Goal: Task Accomplishment & Management: Manage account settings

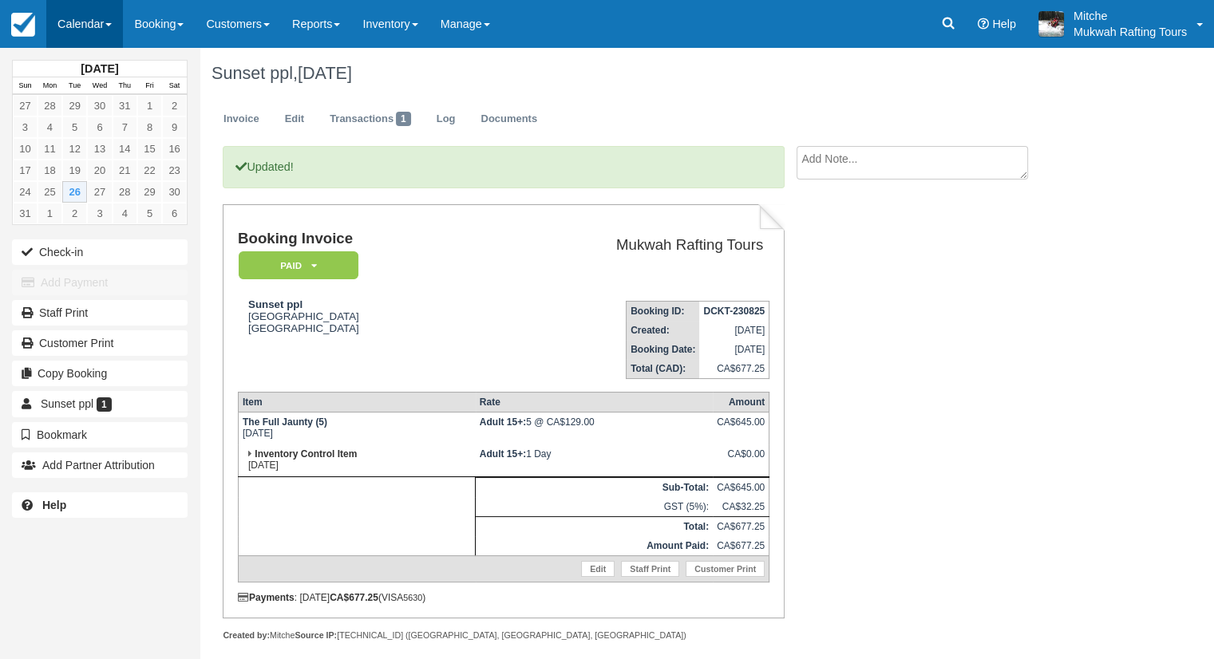
click at [71, 23] on link "Calendar" at bounding box center [84, 24] width 77 height 48
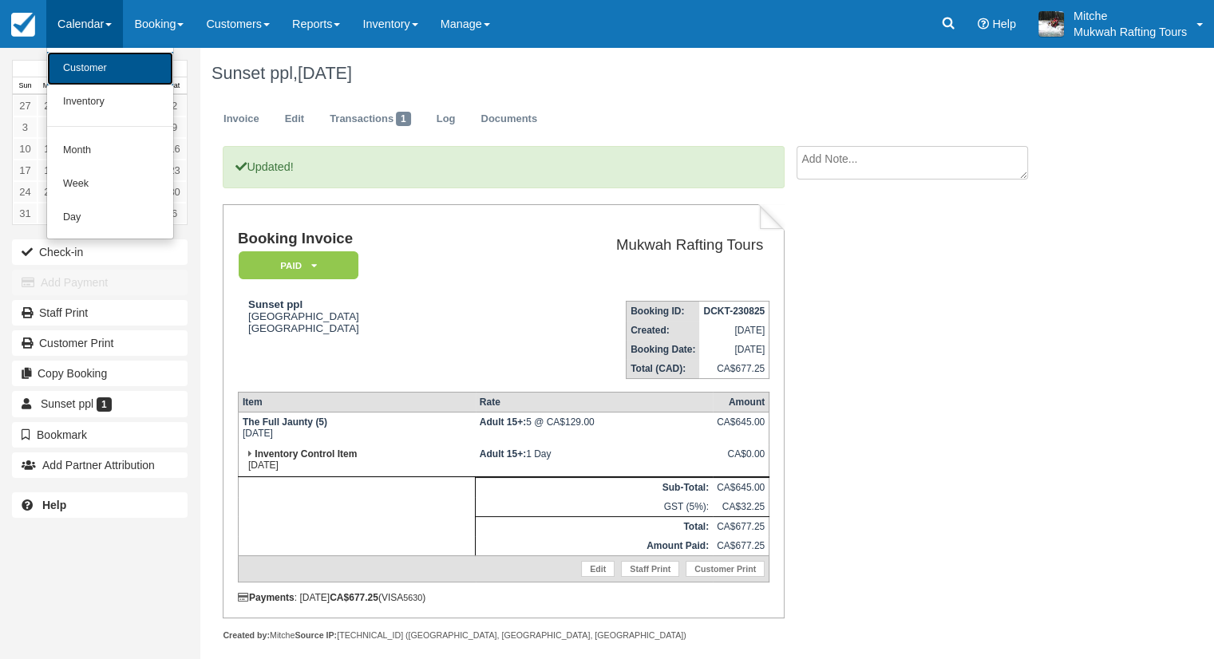
click at [91, 65] on link "Customer" at bounding box center [110, 69] width 126 height 34
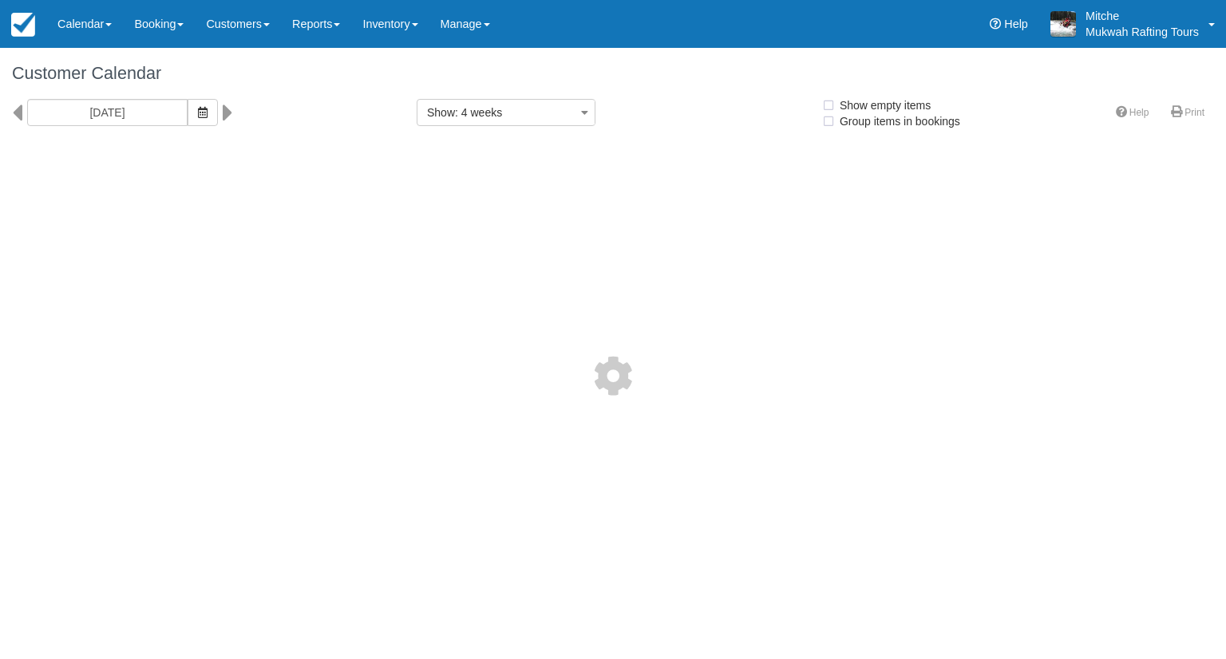
select select
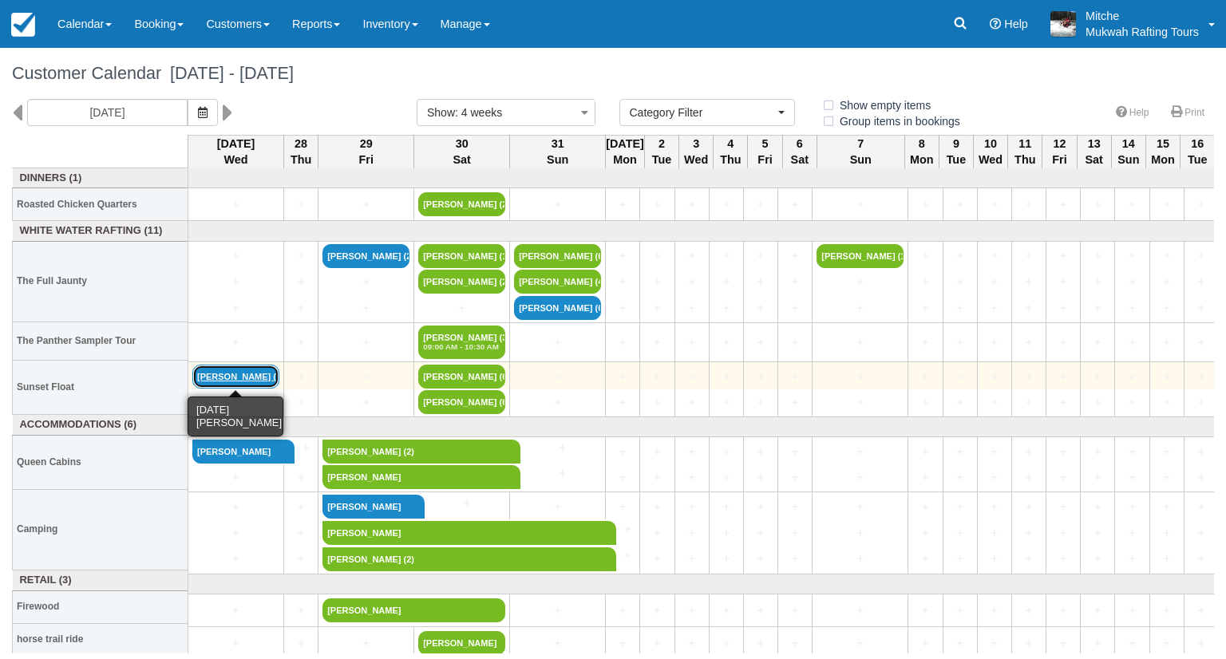
click at [256, 373] on link "Stephanie Shank (5)" at bounding box center [235, 377] width 87 height 24
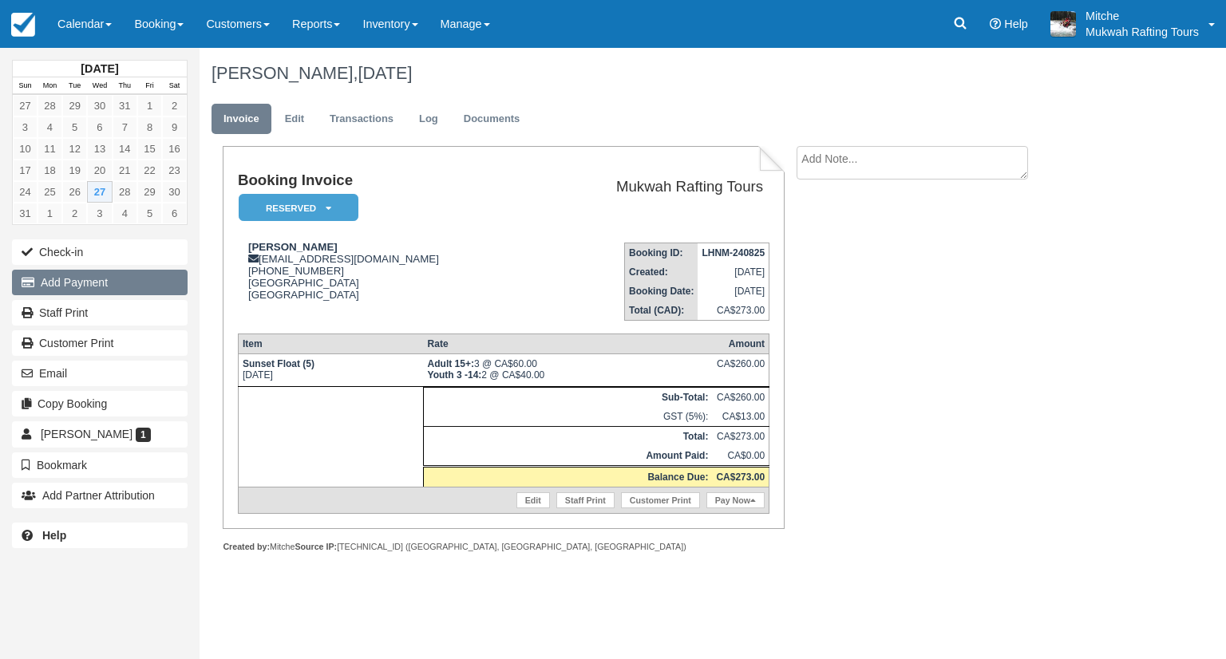
click at [111, 282] on button "Add Payment" at bounding box center [100, 283] width 176 height 26
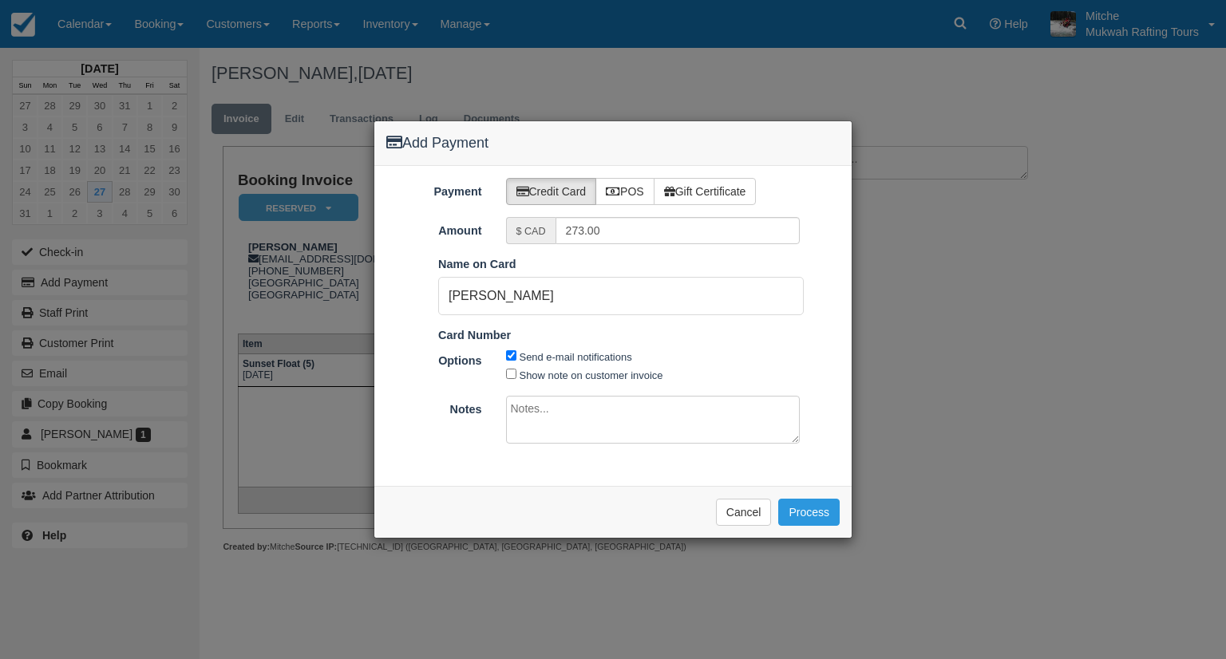
click at [752, 348] on div "Send e-mail notifications Show note on customer invoice" at bounding box center [653, 365] width 318 height 36
click at [803, 373] on div "Send e-mail notifications Show note on customer invoice" at bounding box center [653, 365] width 318 height 36
click at [817, 518] on button "Process" at bounding box center [808, 512] width 61 height 27
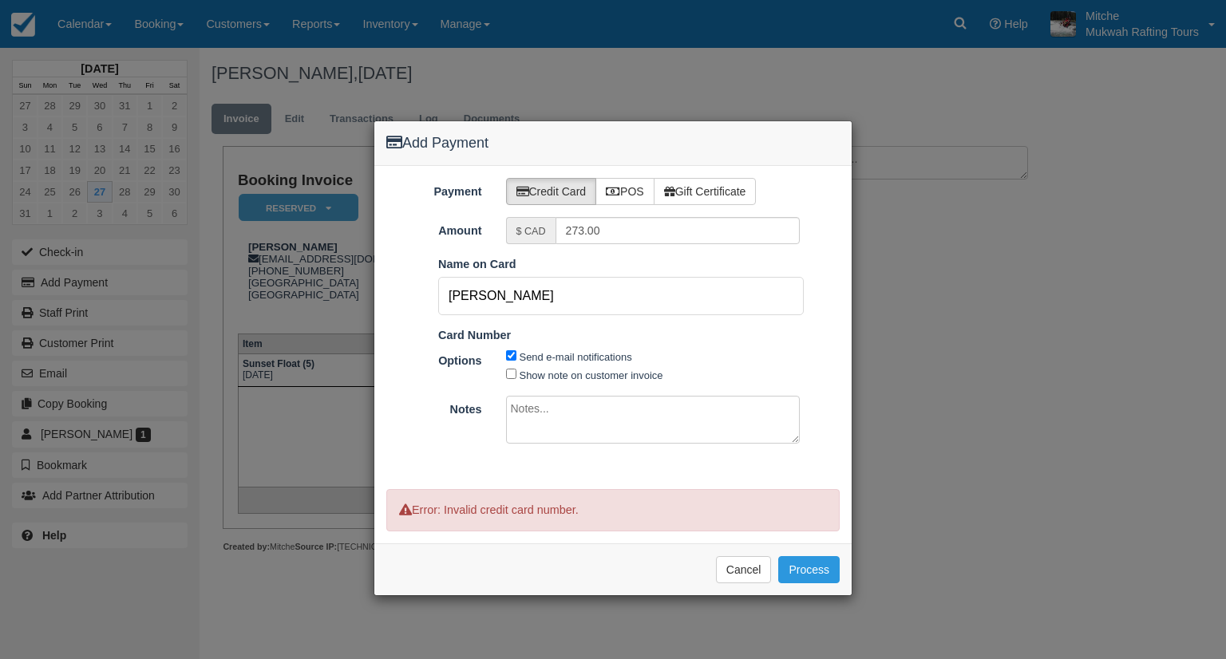
click at [657, 310] on input "[PERSON_NAME]" at bounding box center [620, 296] width 365 height 38
click at [535, 202] on label "Credit Card" at bounding box center [551, 191] width 91 height 27
click at [536, 195] on label "Credit Card" at bounding box center [551, 191] width 91 height 27
click at [704, 298] on input "[PERSON_NAME]" at bounding box center [620, 296] width 365 height 38
click at [749, 349] on div "Send e-mail notifications Show note on customer invoice" at bounding box center [653, 365] width 318 height 36
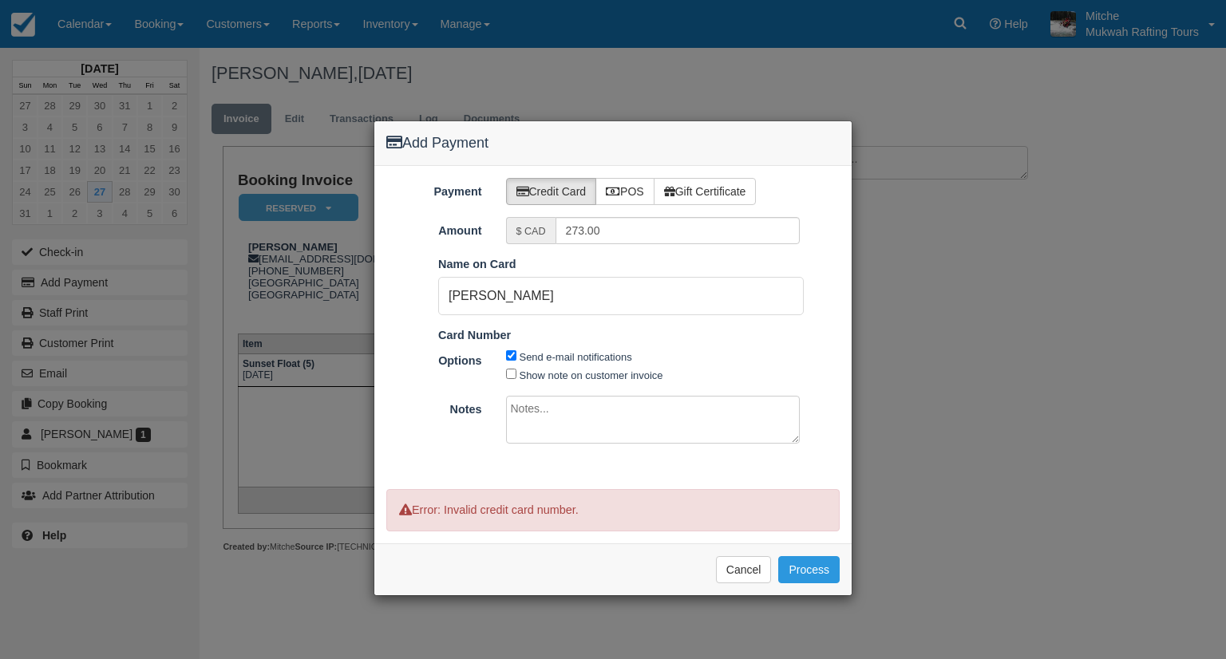
click at [756, 377] on span "Show note on customer invoice" at bounding box center [653, 374] width 294 height 18
click at [740, 551] on div "Please wait while the payment is processed ... Cancel Process" at bounding box center [612, 569] width 477 height 52
click at [737, 572] on button "Cancel" at bounding box center [744, 569] width 56 height 27
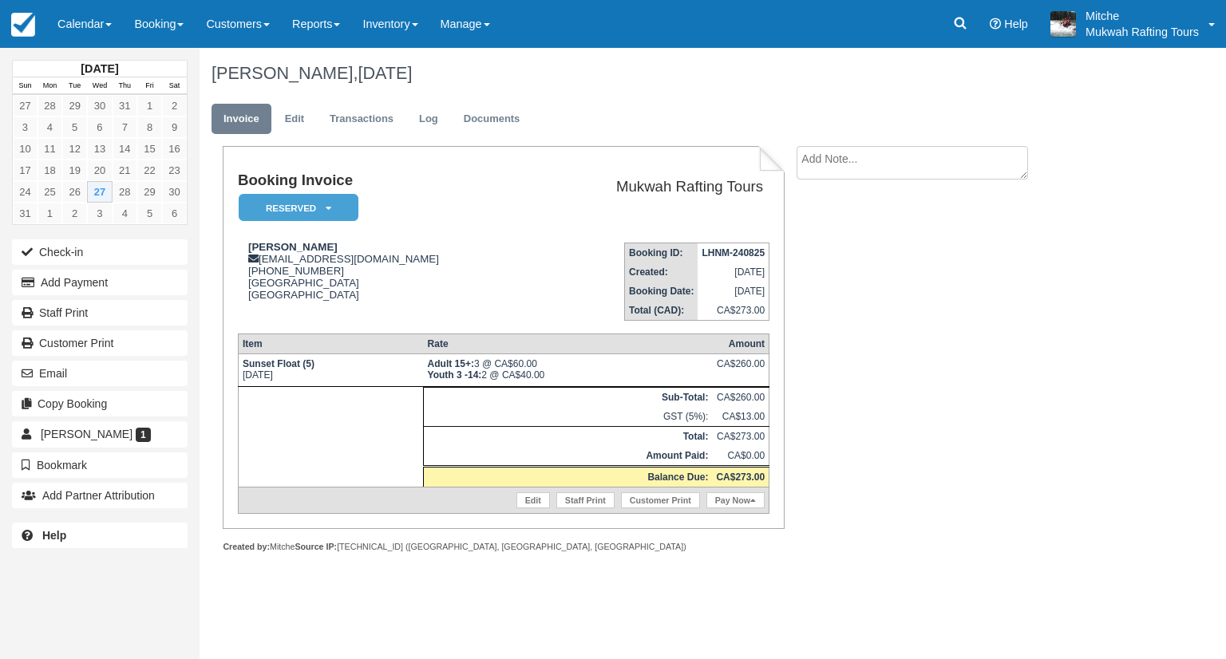
click at [460, 215] on td "Booking Invoice Reserved   Pending Deposit Paid Waiting Cancelled Void Paid in …" at bounding box center [386, 200] width 296 height 57
click at [314, 116] on link "Edit" at bounding box center [294, 119] width 43 height 31
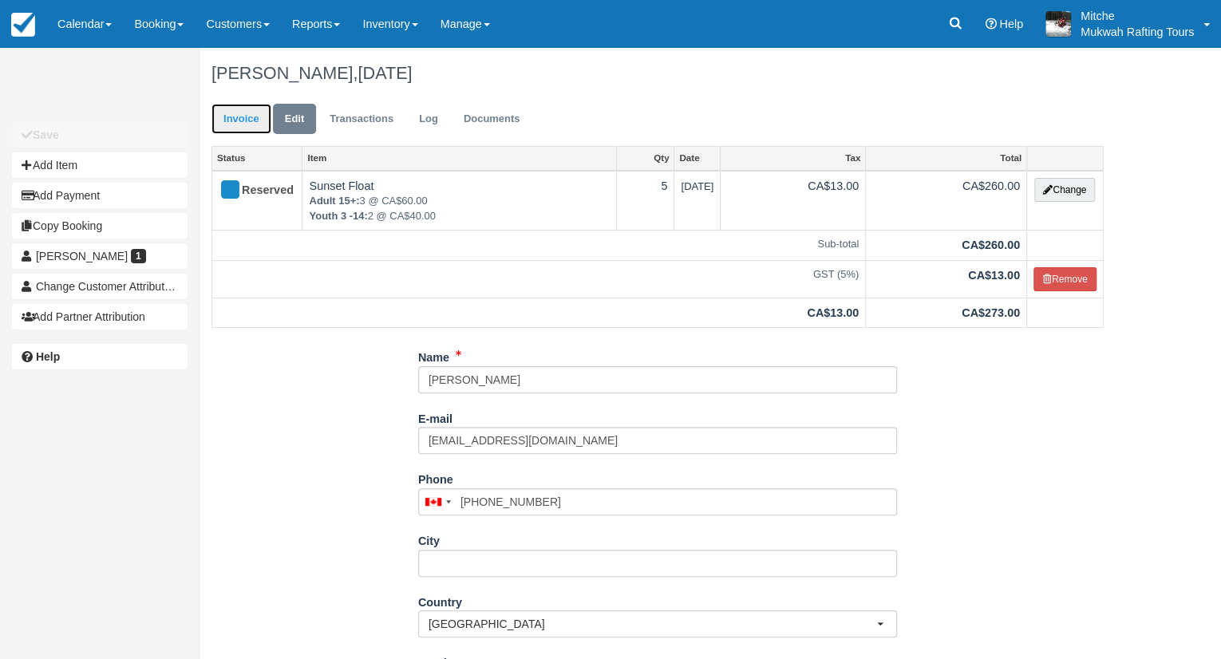
click at [218, 121] on link "Invoice" at bounding box center [241, 119] width 60 height 31
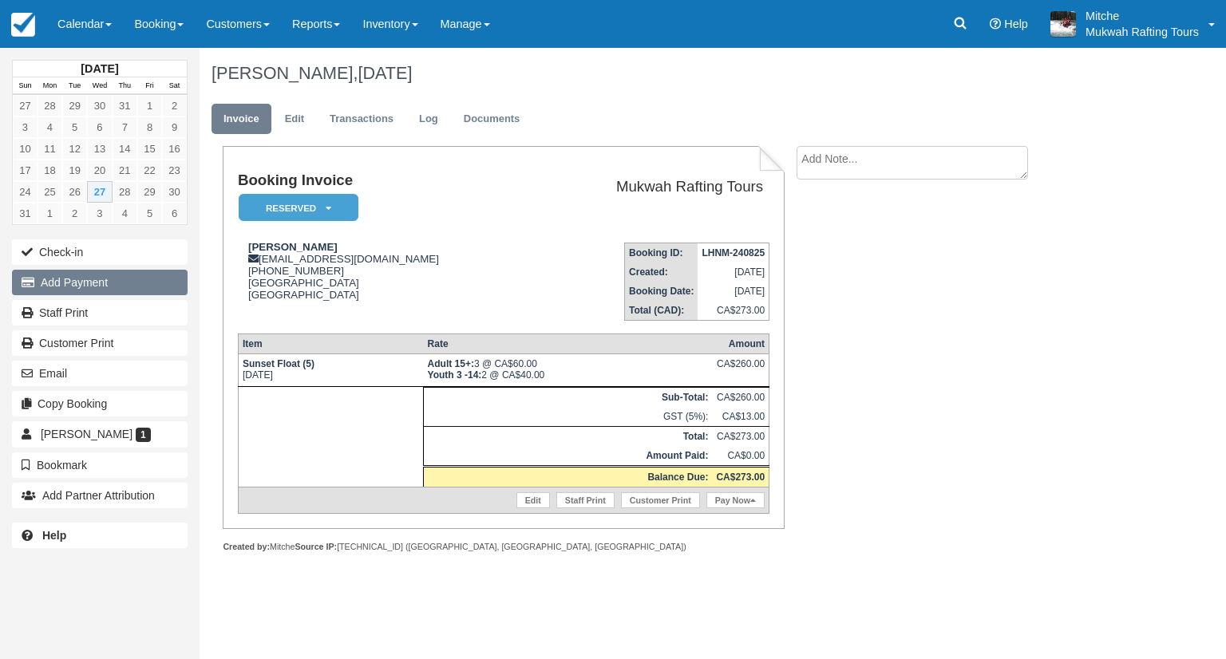
click at [89, 278] on button "Add Payment" at bounding box center [100, 283] width 176 height 26
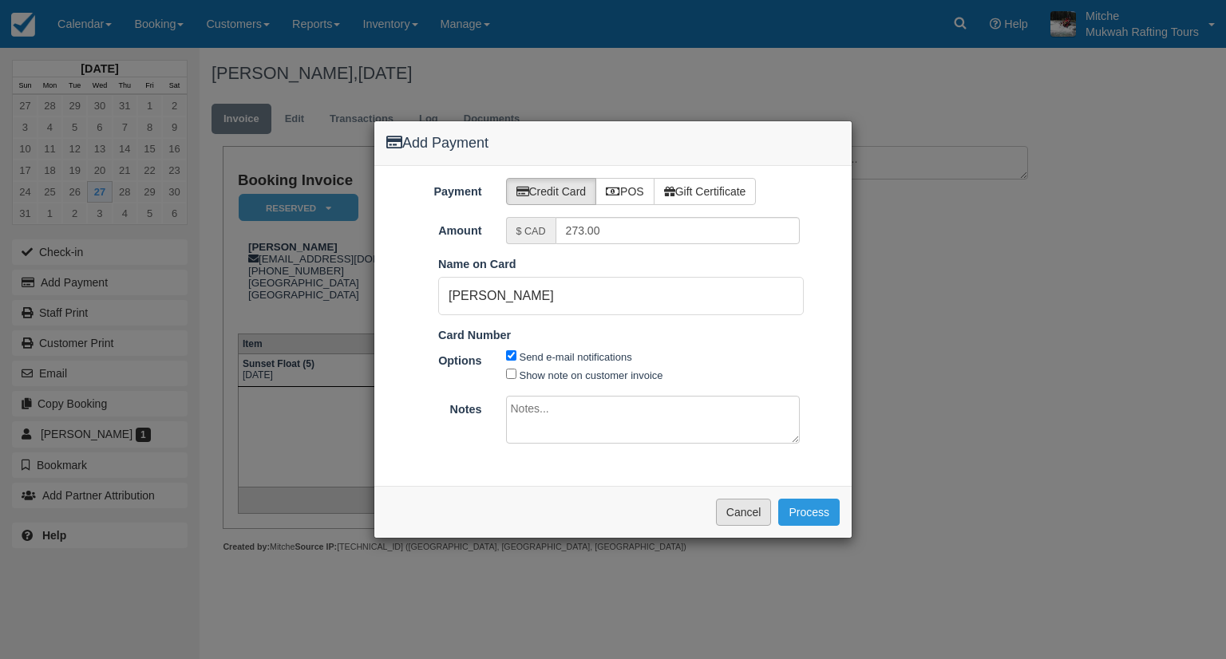
click at [757, 512] on button "Cancel" at bounding box center [744, 512] width 56 height 27
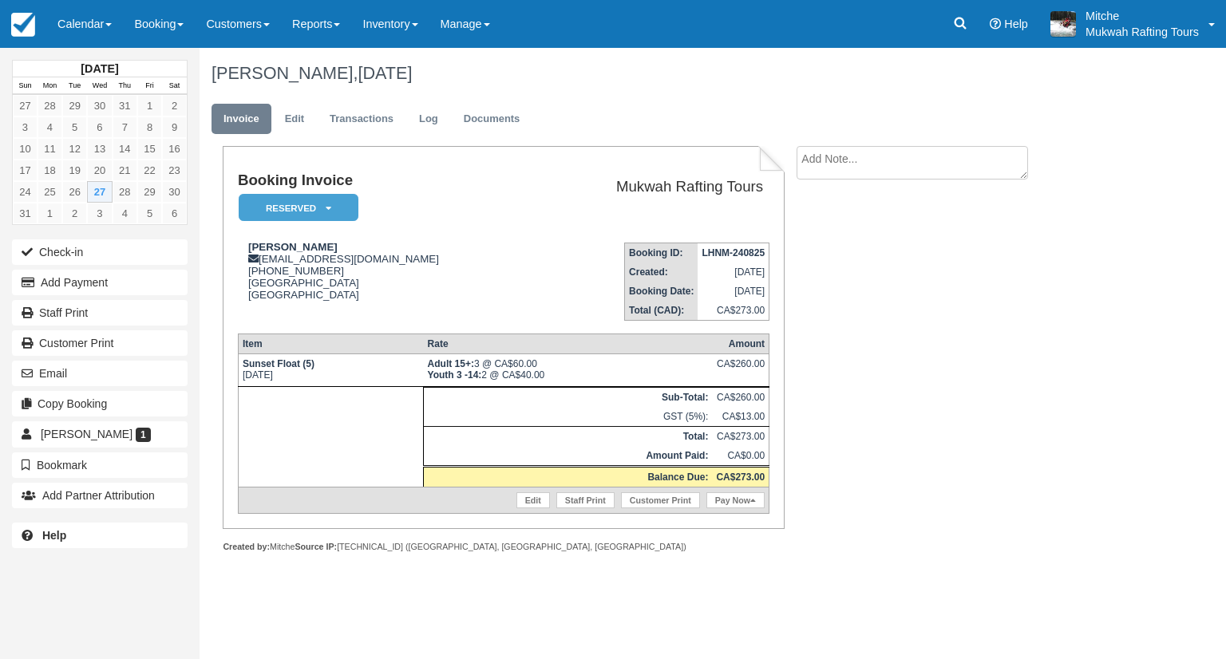
click at [805, 397] on div "Booking Invoice Reserved   Pending Deposit Paid Waiting Cancelled Void Paid in …" at bounding box center [638, 366] width 878 height 441
click at [365, 113] on link "Transactions" at bounding box center [362, 119] width 88 height 31
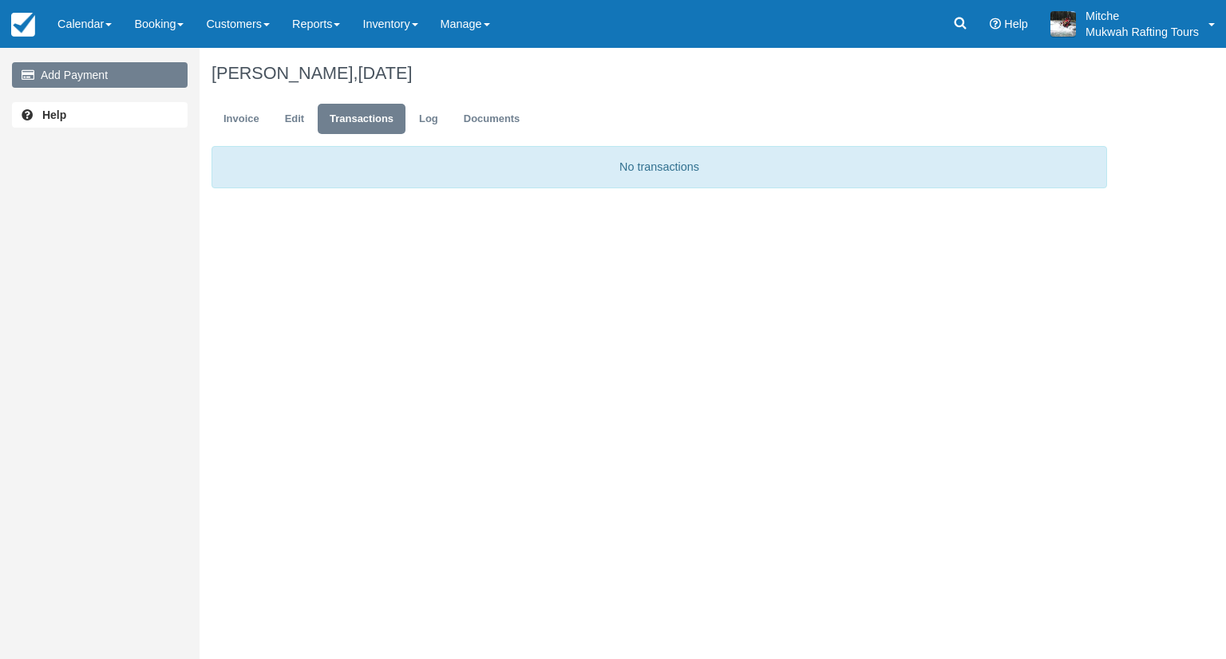
click at [83, 77] on link "Add Payment" at bounding box center [100, 75] width 176 height 26
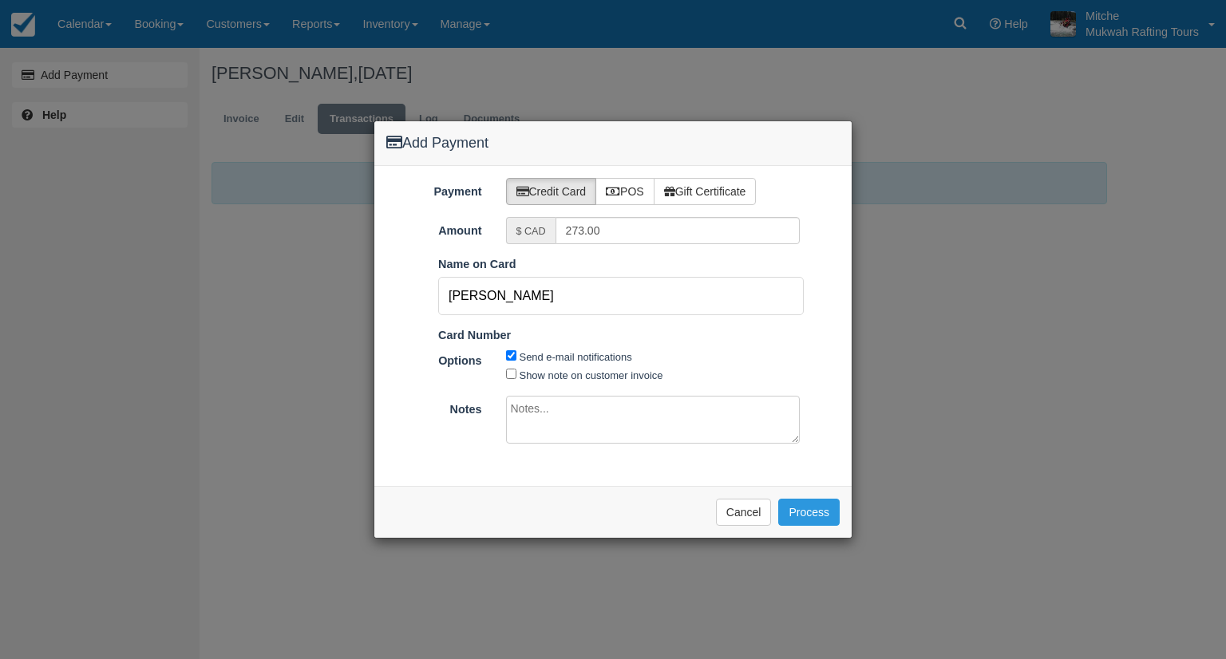
click at [630, 307] on input "Stephanie Shank" at bounding box center [620, 296] width 365 height 38
click at [657, 316] on ol "Pay in Square App Name on Card Stephanie Shank Card Number" at bounding box center [612, 301] width 477 height 91
click at [616, 190] on icon at bounding box center [613, 191] width 14 height 11
radio input "true"
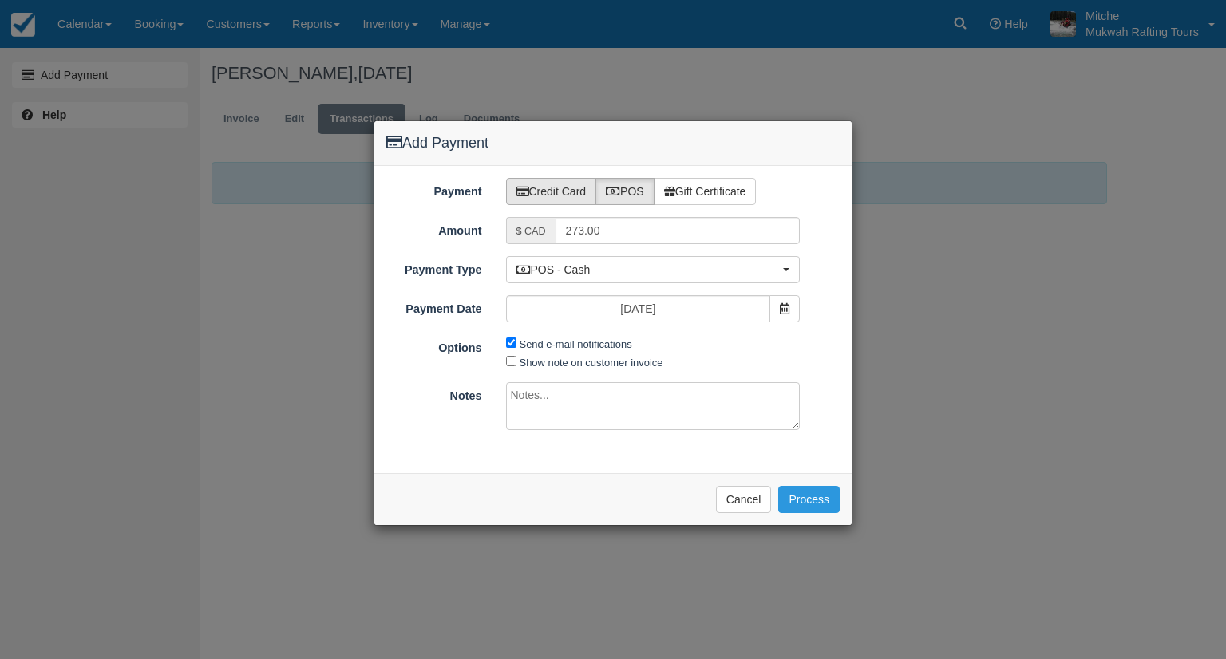
click at [547, 178] on label "Credit Card" at bounding box center [551, 191] width 91 height 27
radio input "true"
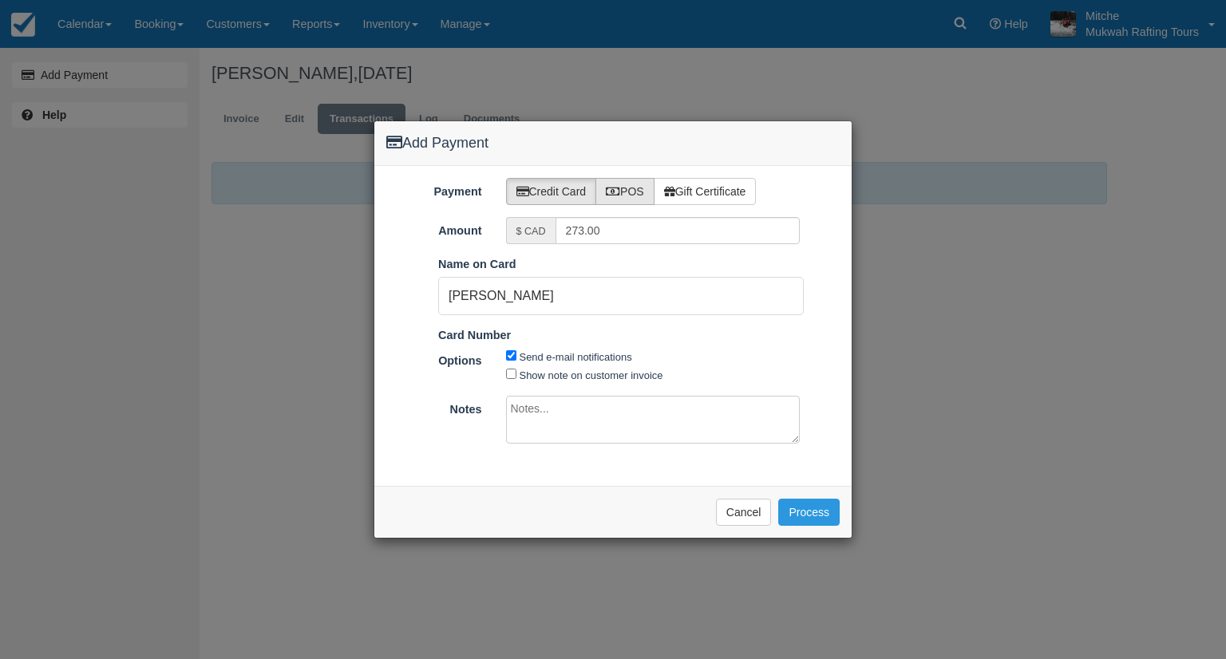
click at [645, 188] on label "POS" at bounding box center [624, 191] width 59 height 27
radio input "true"
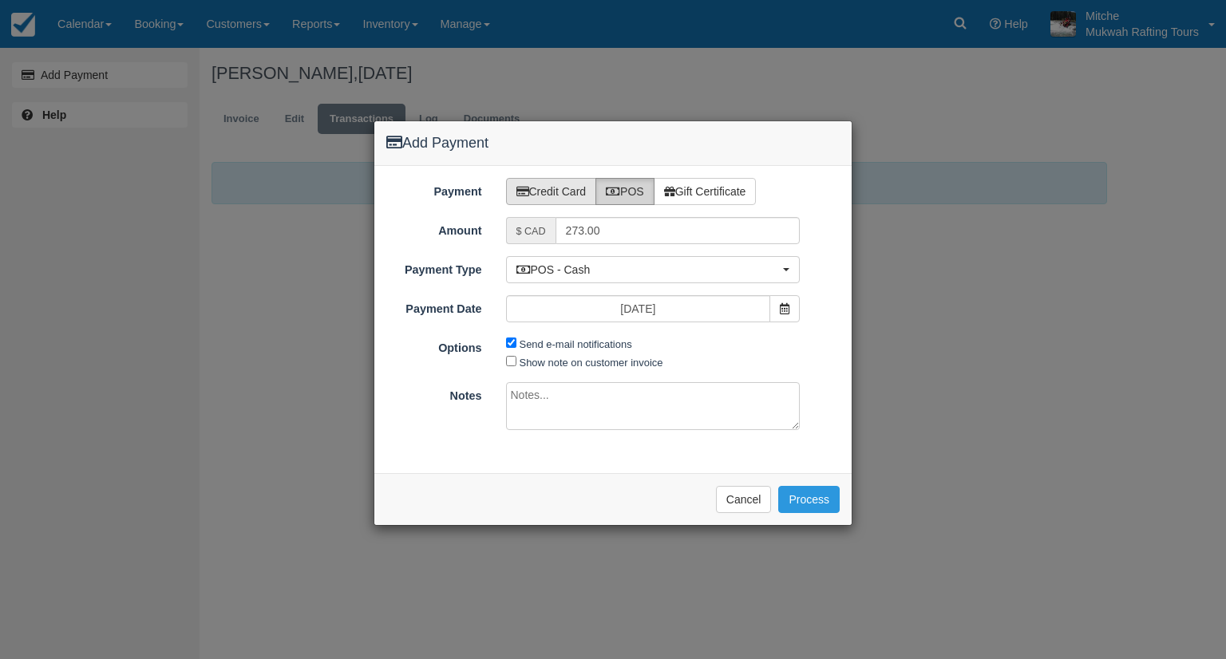
click at [551, 198] on label "Credit Card" at bounding box center [551, 191] width 91 height 27
radio input "true"
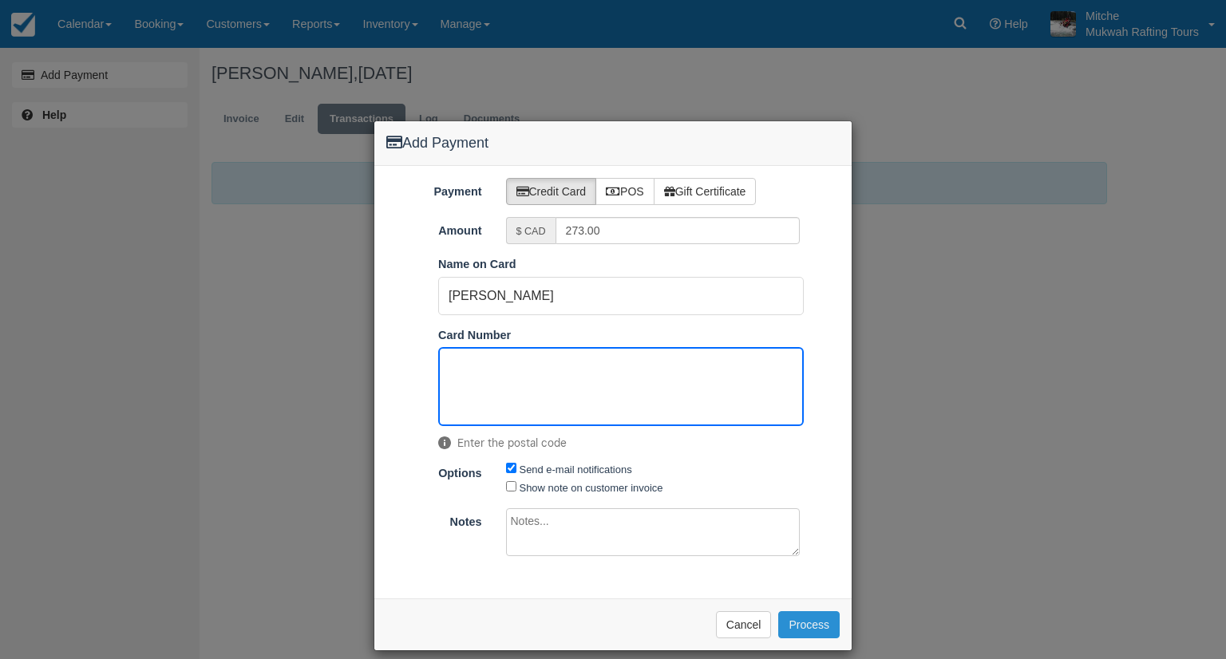
click at [820, 628] on button "Process" at bounding box center [808, 624] width 61 height 27
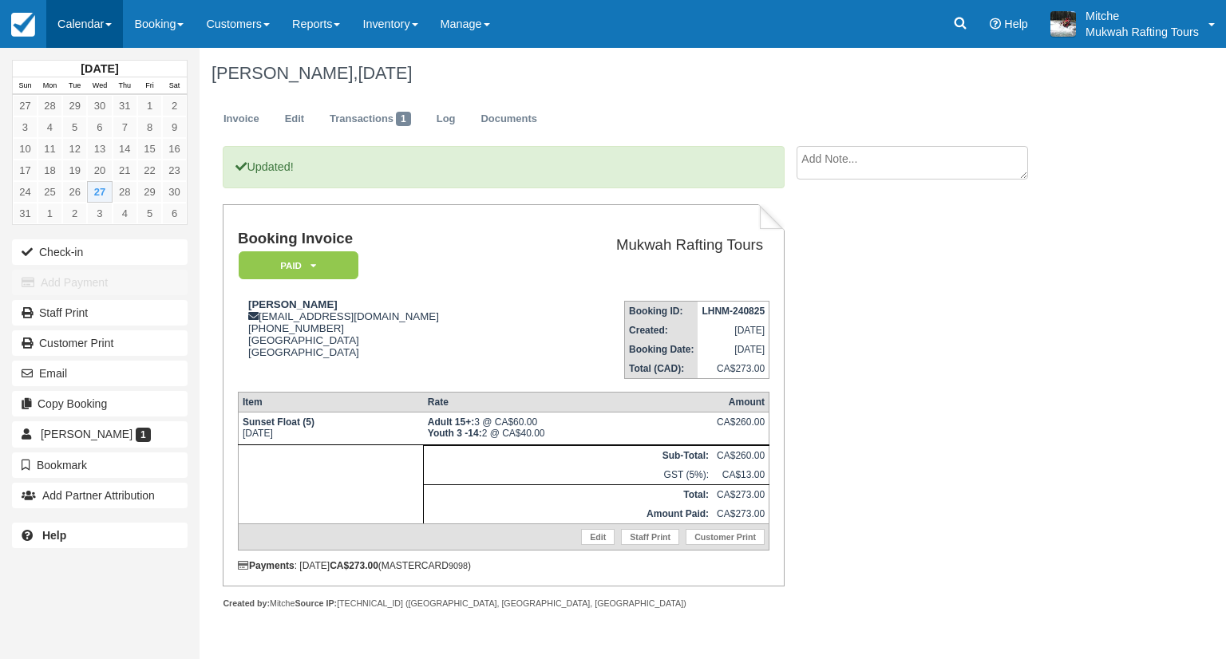
click at [101, 26] on link "Calendar" at bounding box center [84, 24] width 77 height 48
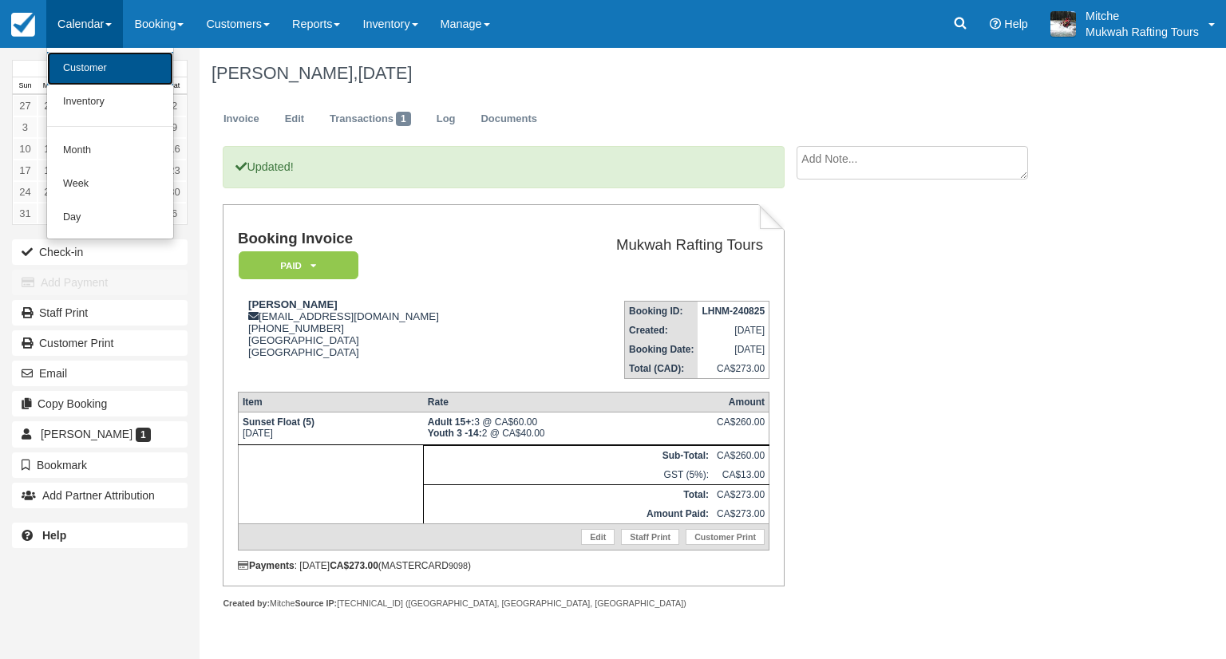
click at [112, 68] on link "Customer" at bounding box center [110, 69] width 126 height 34
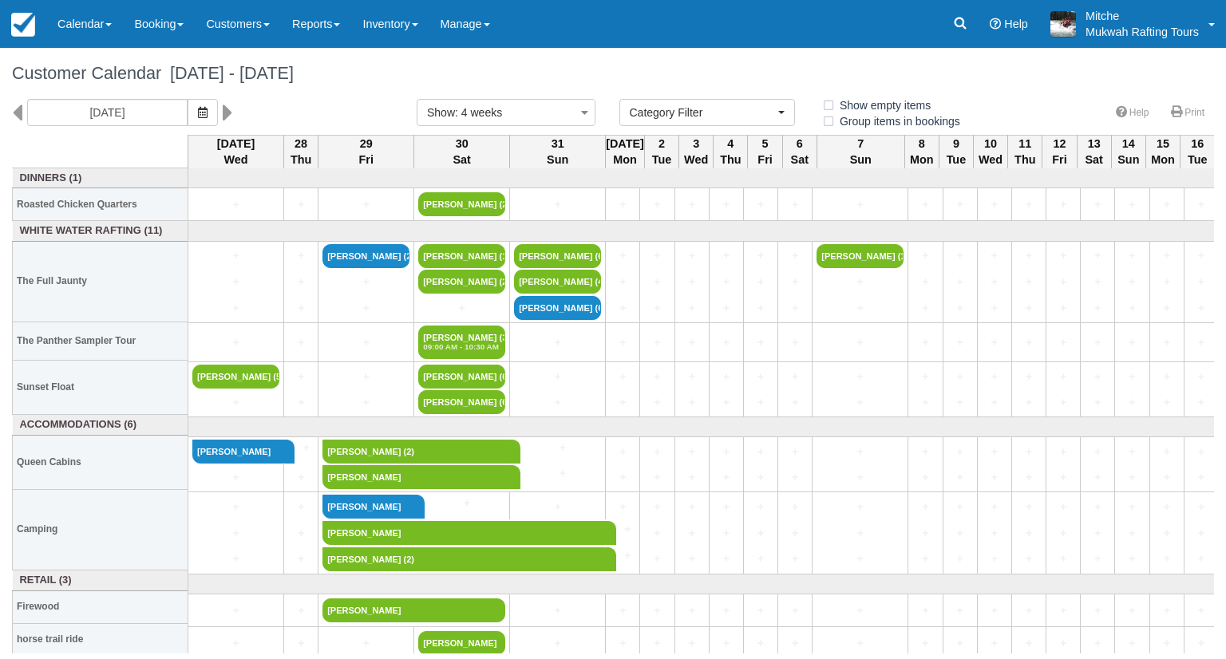
select select
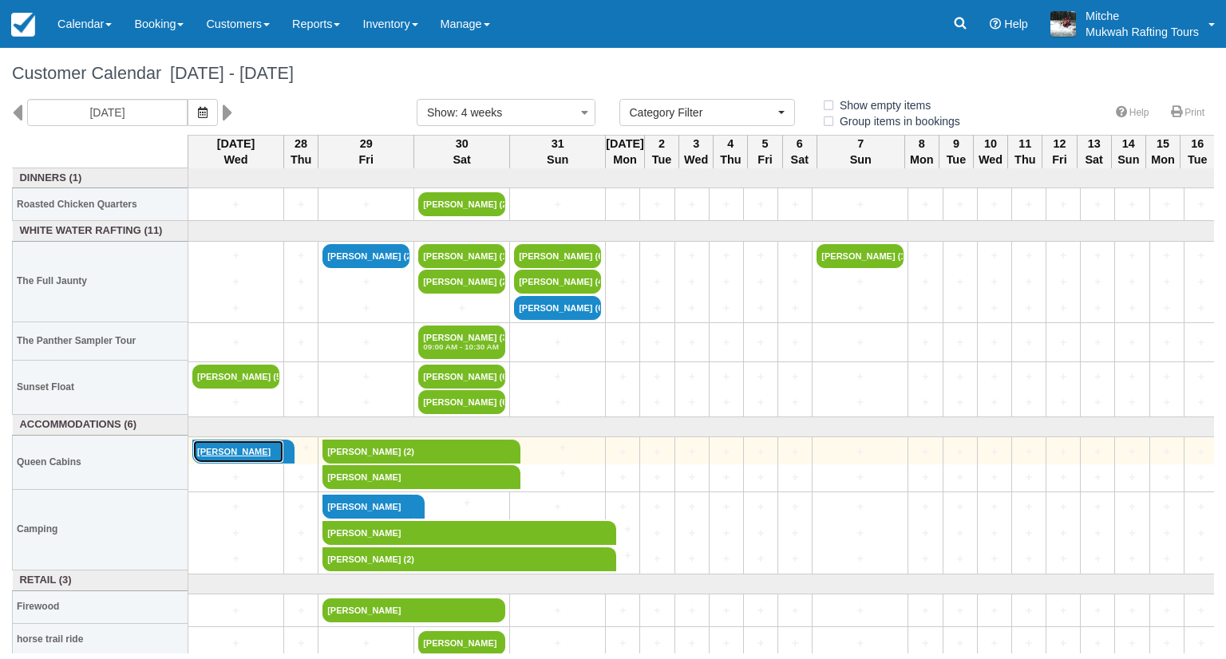
click at [223, 454] on link "[PERSON_NAME]" at bounding box center [238, 452] width 92 height 24
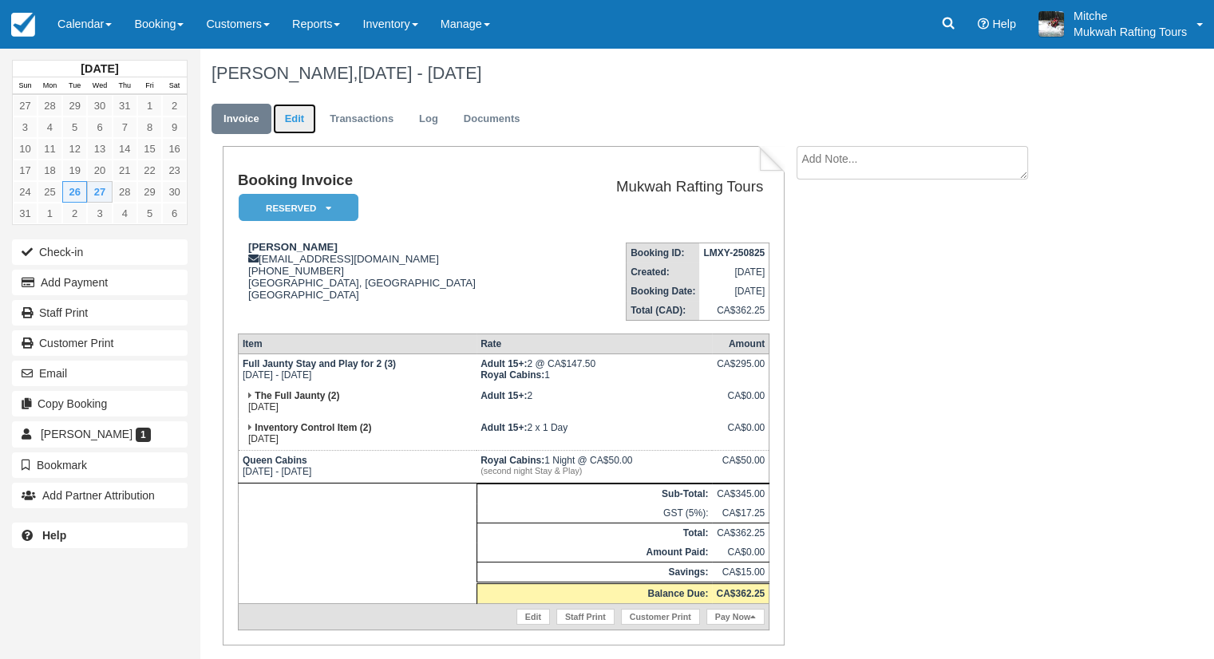
click at [302, 129] on link "Edit" at bounding box center [294, 119] width 43 height 31
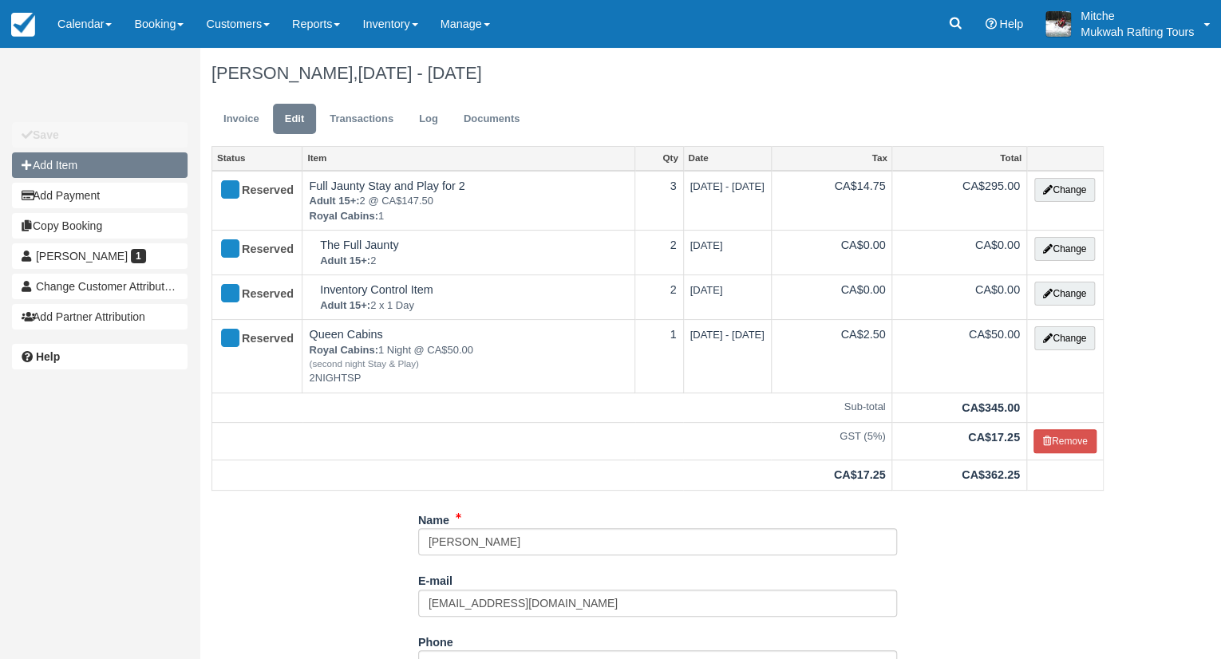
click at [154, 168] on button "Add Item" at bounding box center [100, 165] width 176 height 26
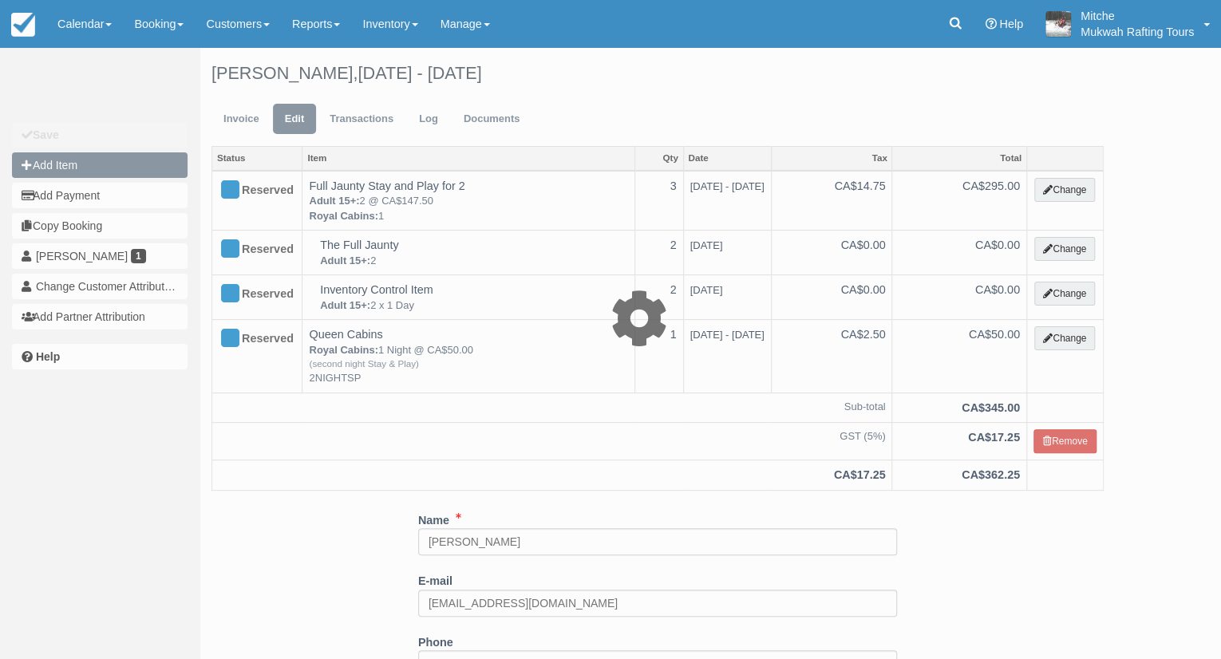
type input "0.00"
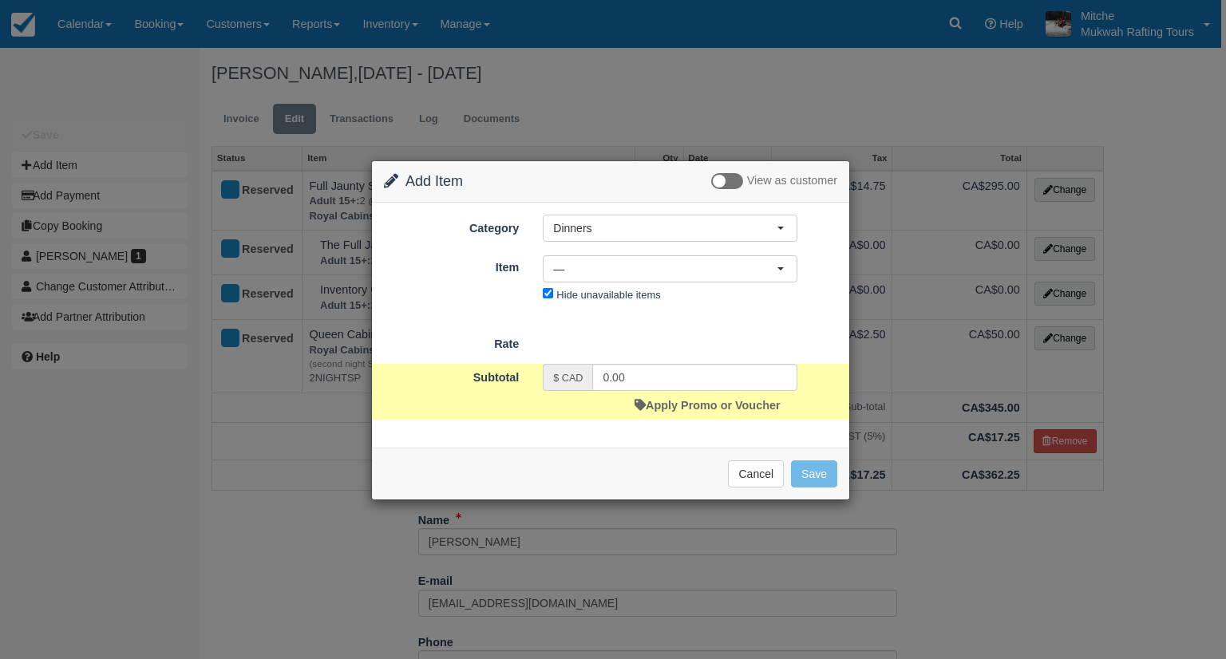
click at [606, 211] on div "Category Dinners Dinners White Water Rafting Accommodations Retail Packages Gif…" at bounding box center [610, 325] width 477 height 245
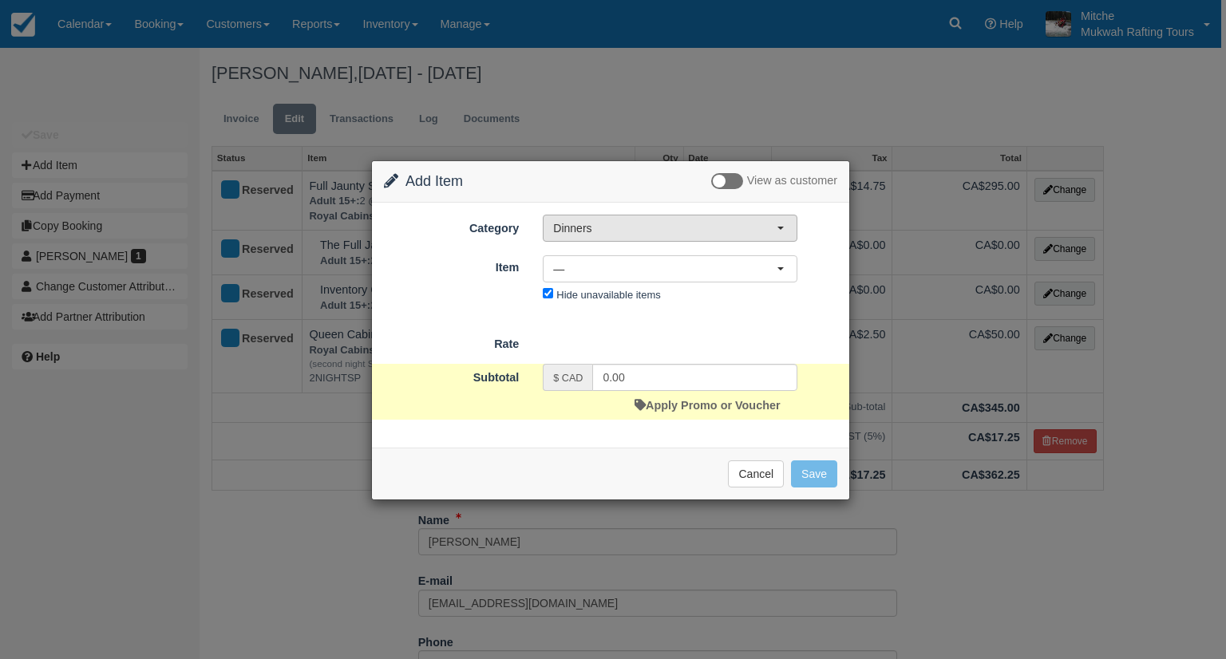
click at [606, 218] on button "Dinners" at bounding box center [670, 228] width 255 height 27
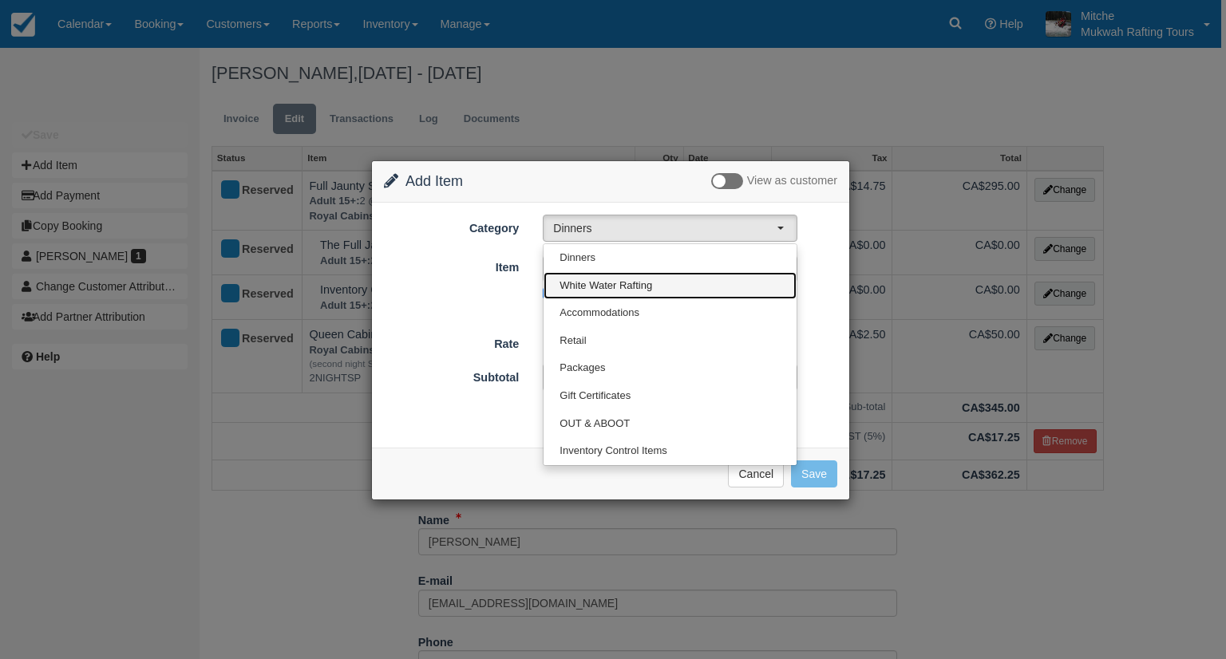
click at [632, 284] on span "White Water Rafting" at bounding box center [605, 285] width 93 height 15
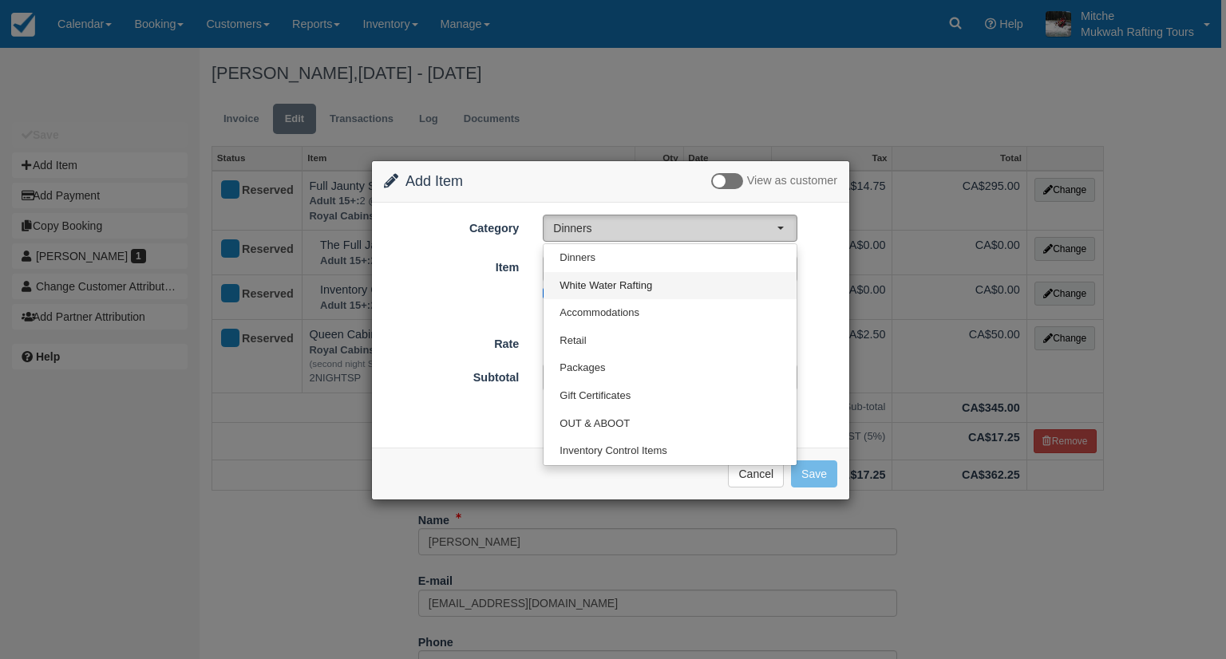
select select "2"
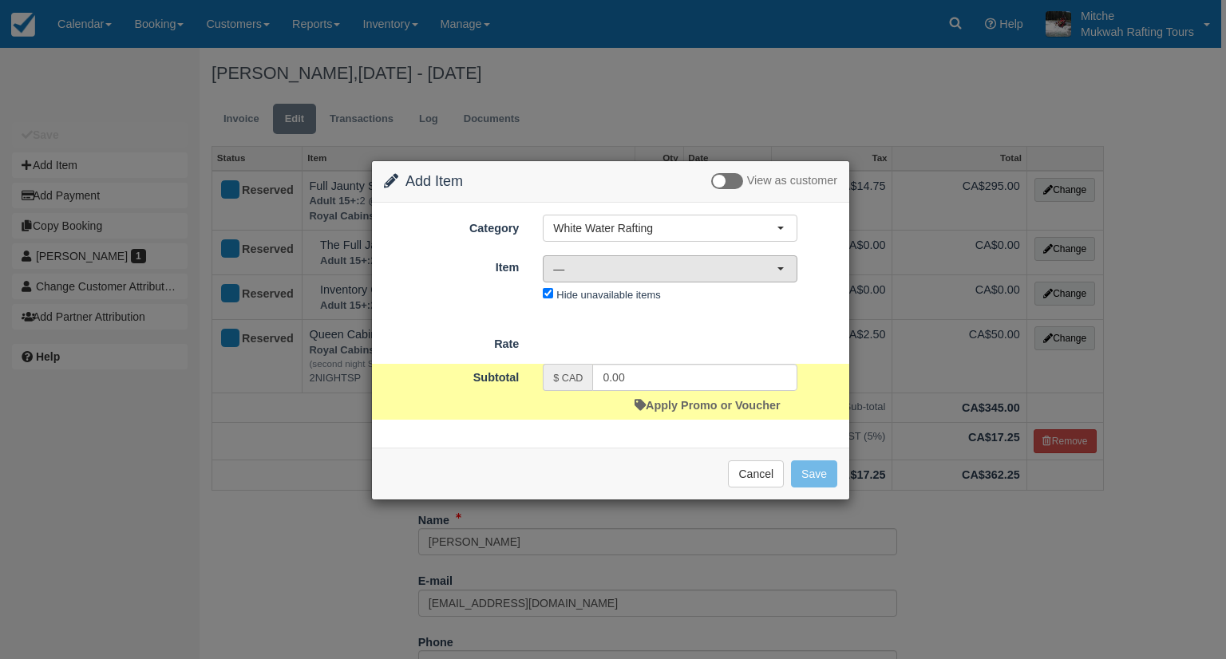
click at [642, 266] on span "—" at bounding box center [664, 269] width 223 height 16
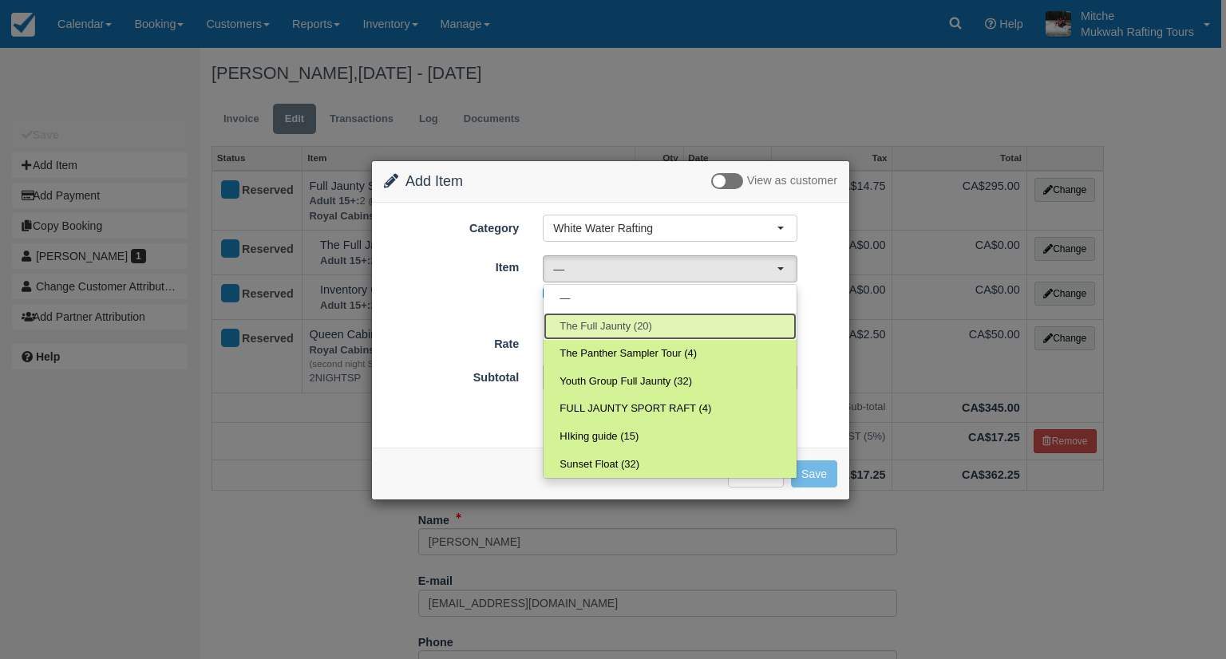
click at [637, 328] on span "The Full Jaunty (20)" at bounding box center [605, 326] width 93 height 15
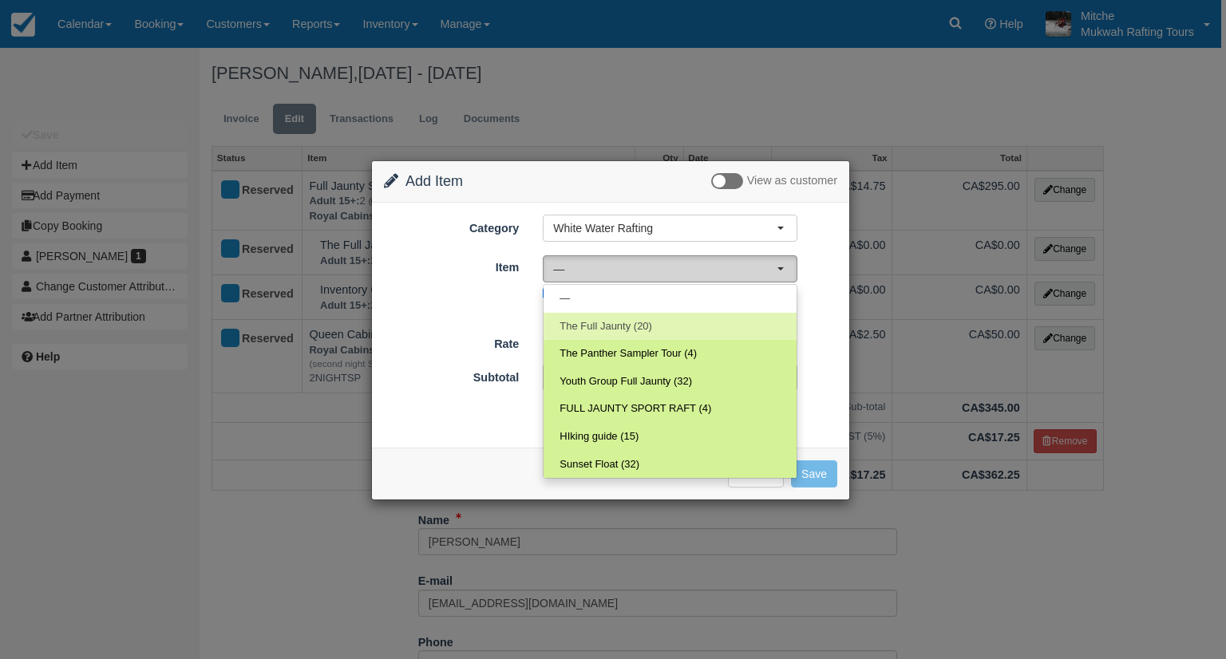
select select "2"
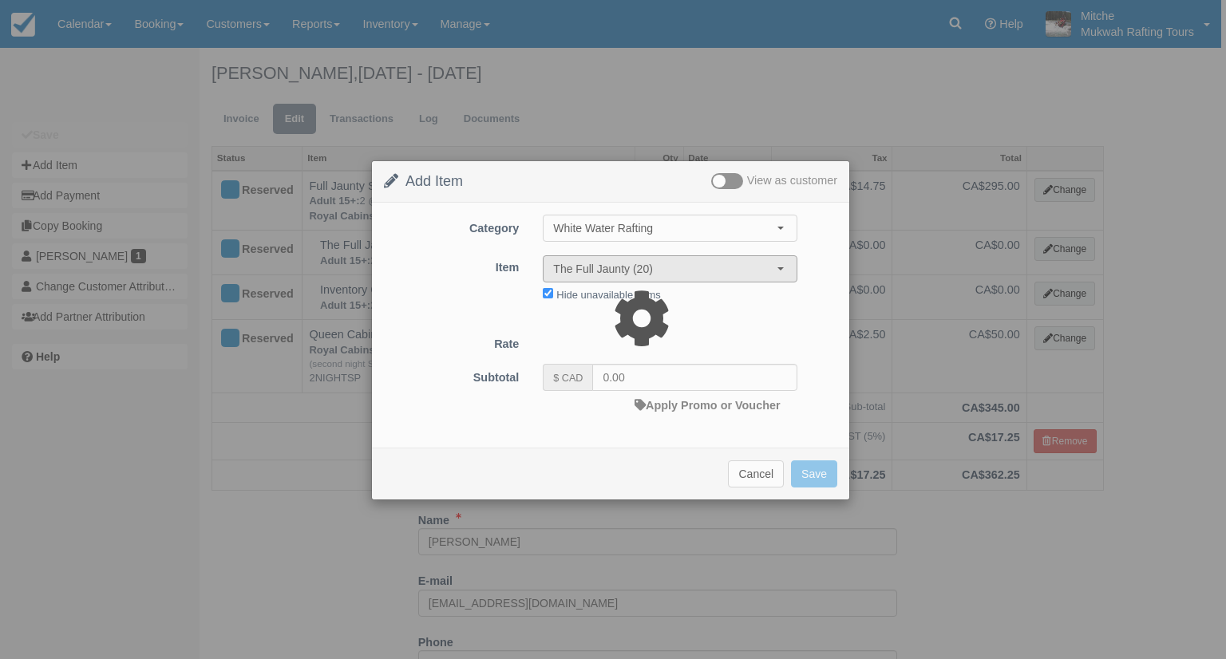
type input "129.00"
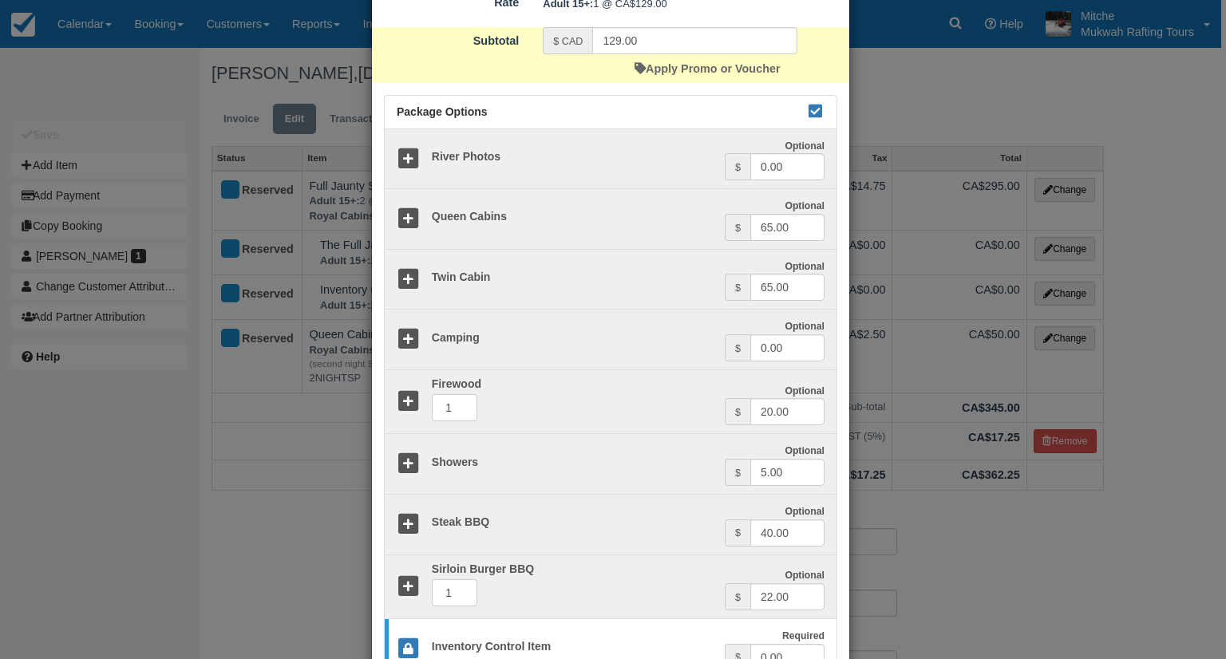
scroll to position [522, 0]
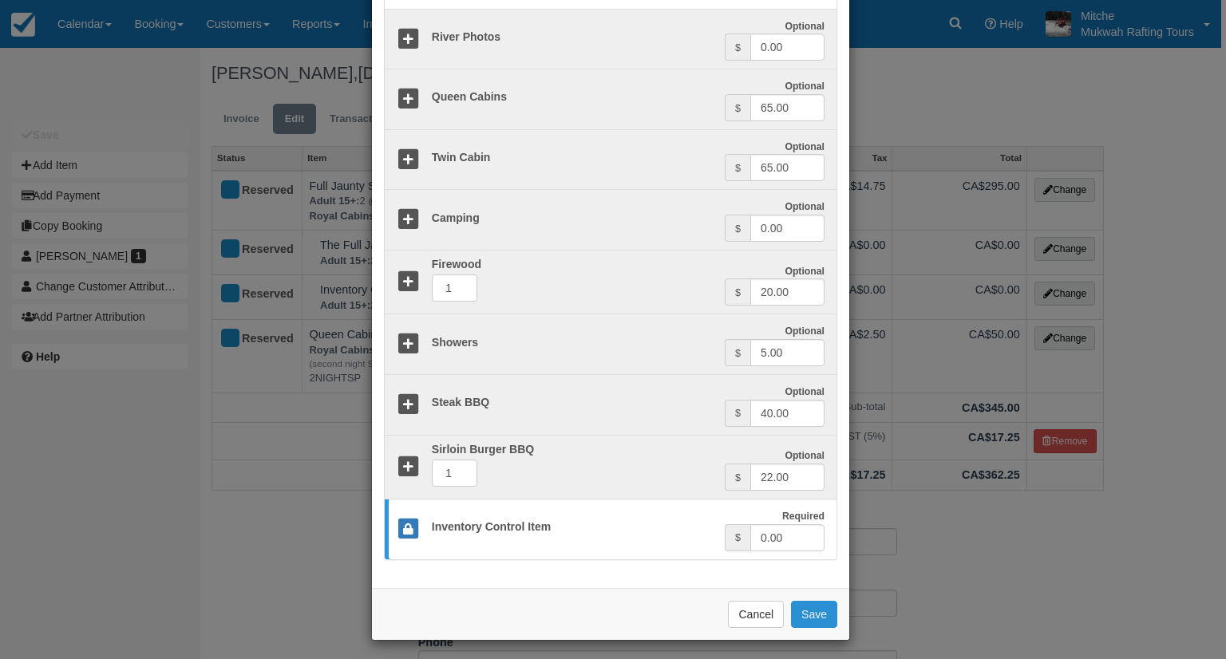
click at [807, 608] on button "Save" at bounding box center [814, 614] width 46 height 27
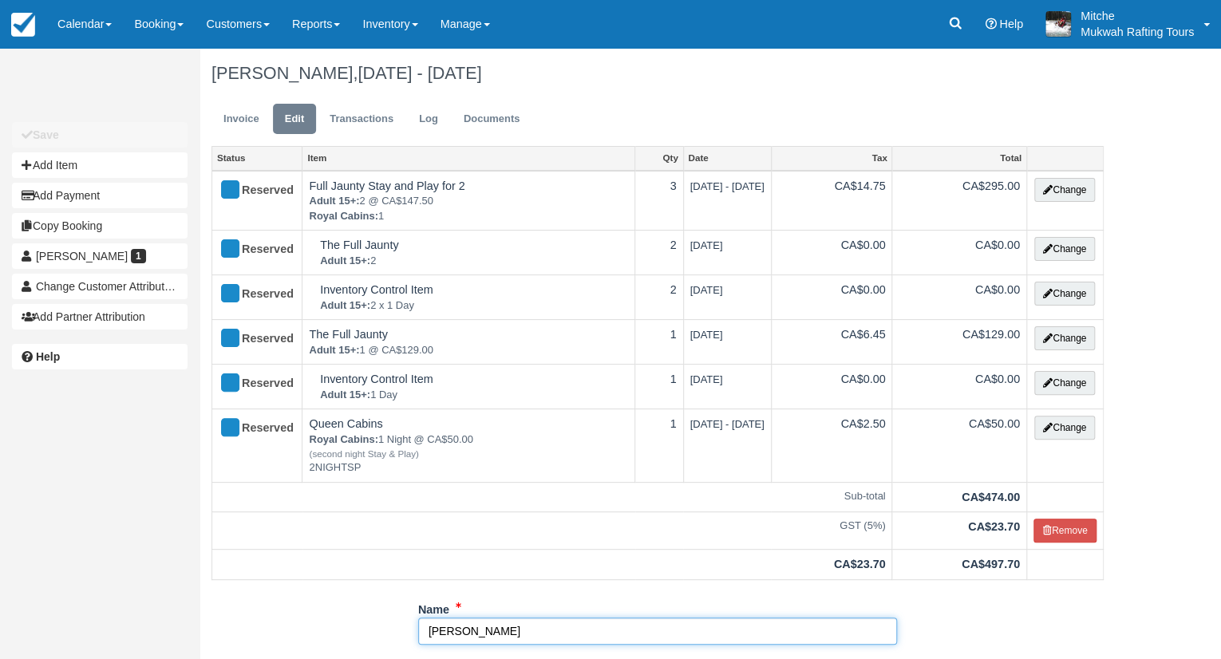
click at [440, 631] on input "[PERSON_NAME]" at bounding box center [657, 631] width 479 height 27
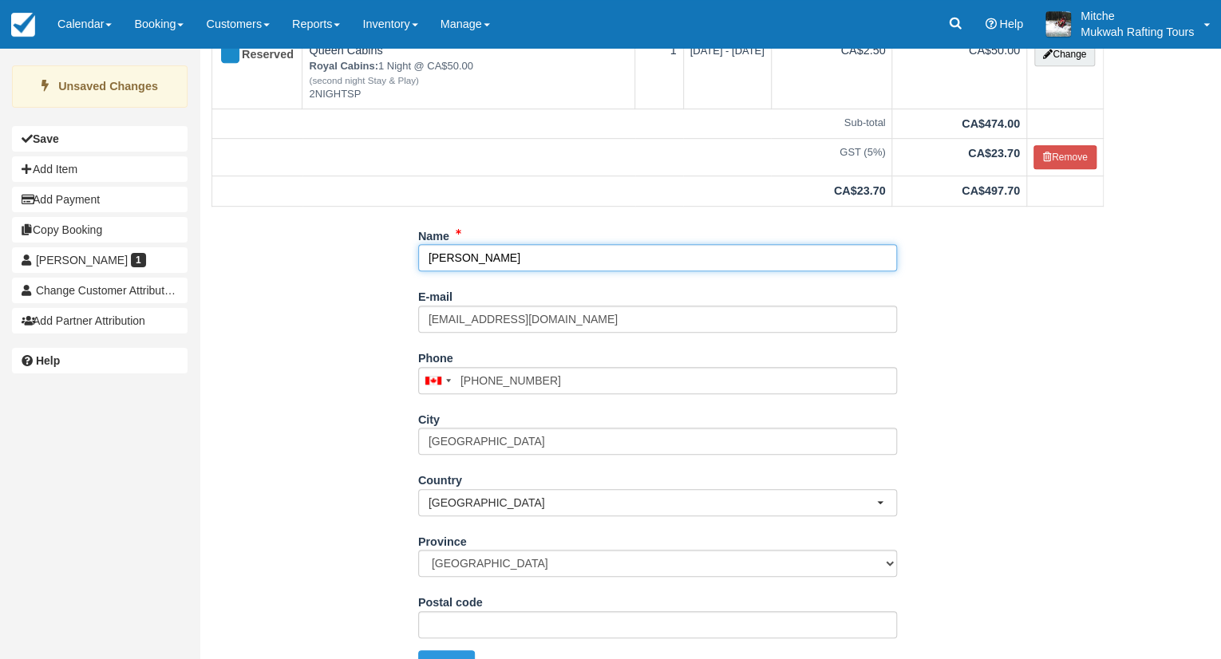
scroll to position [401, 0]
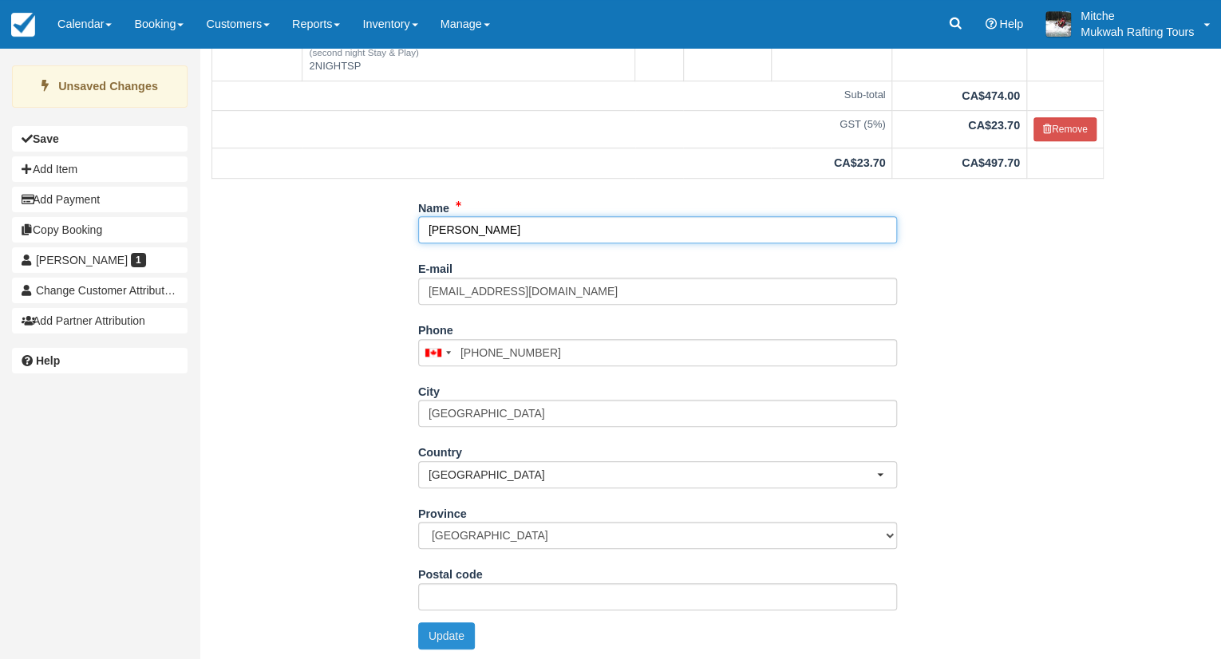
type input "[PERSON_NAME]"
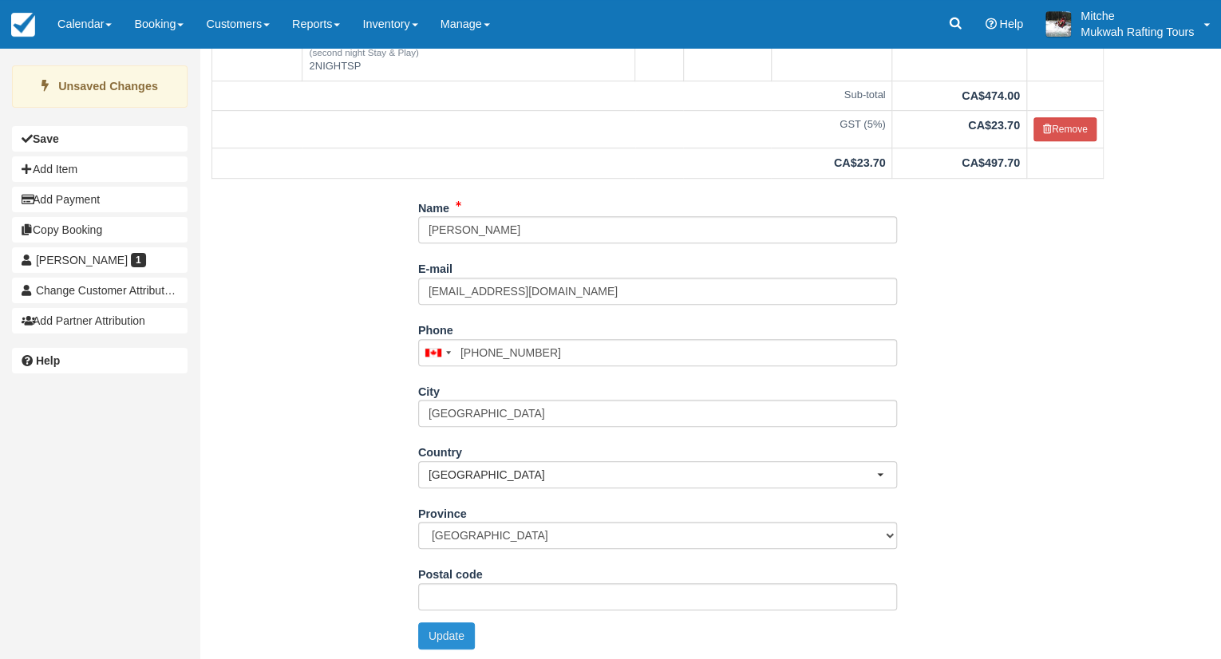
click at [463, 631] on button "Update" at bounding box center [446, 635] width 57 height 27
type input "[PHONE_NUMBER]"
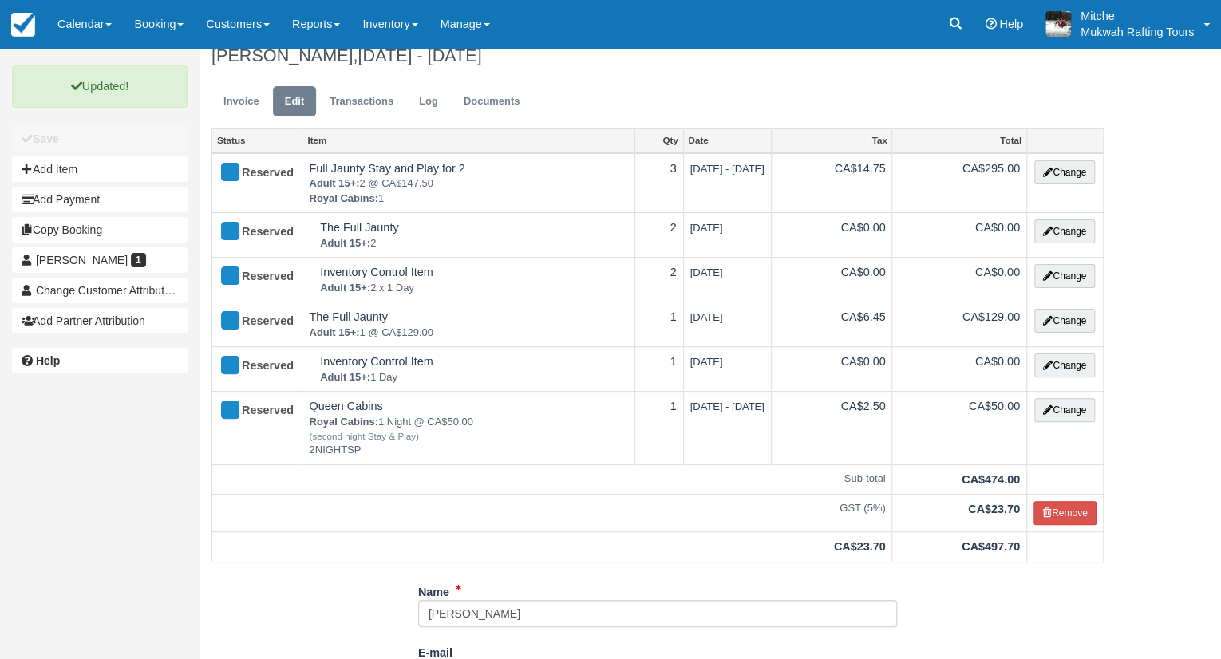
scroll to position [0, 0]
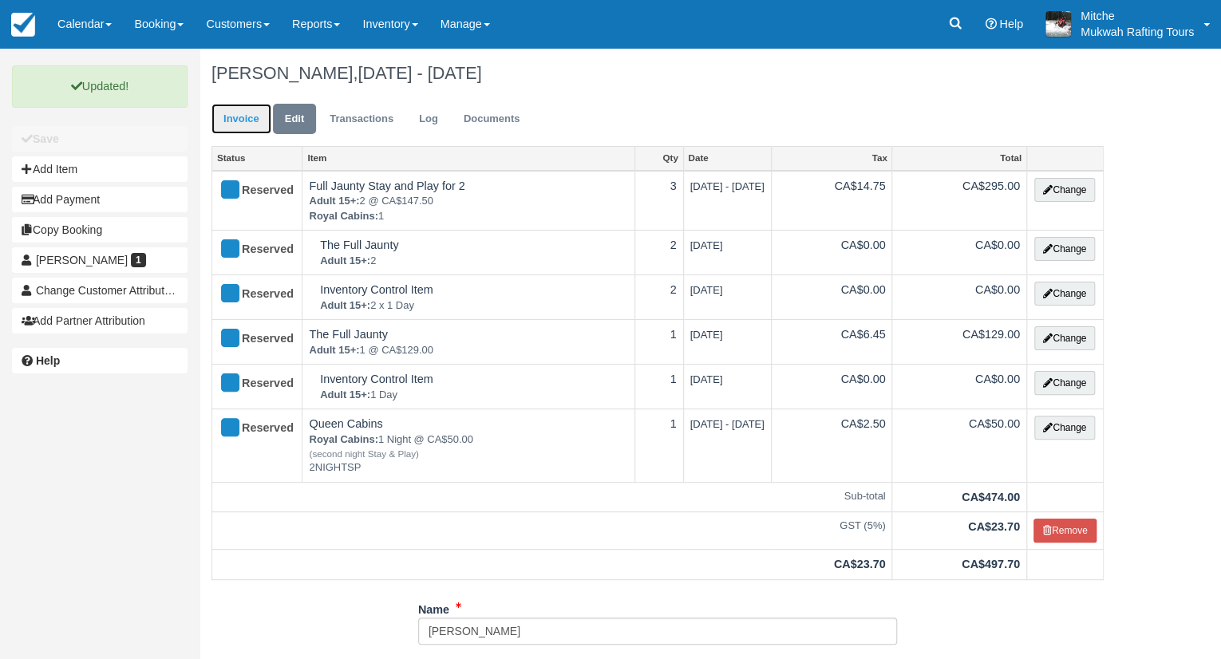
click at [251, 120] on link "Invoice" at bounding box center [241, 119] width 60 height 31
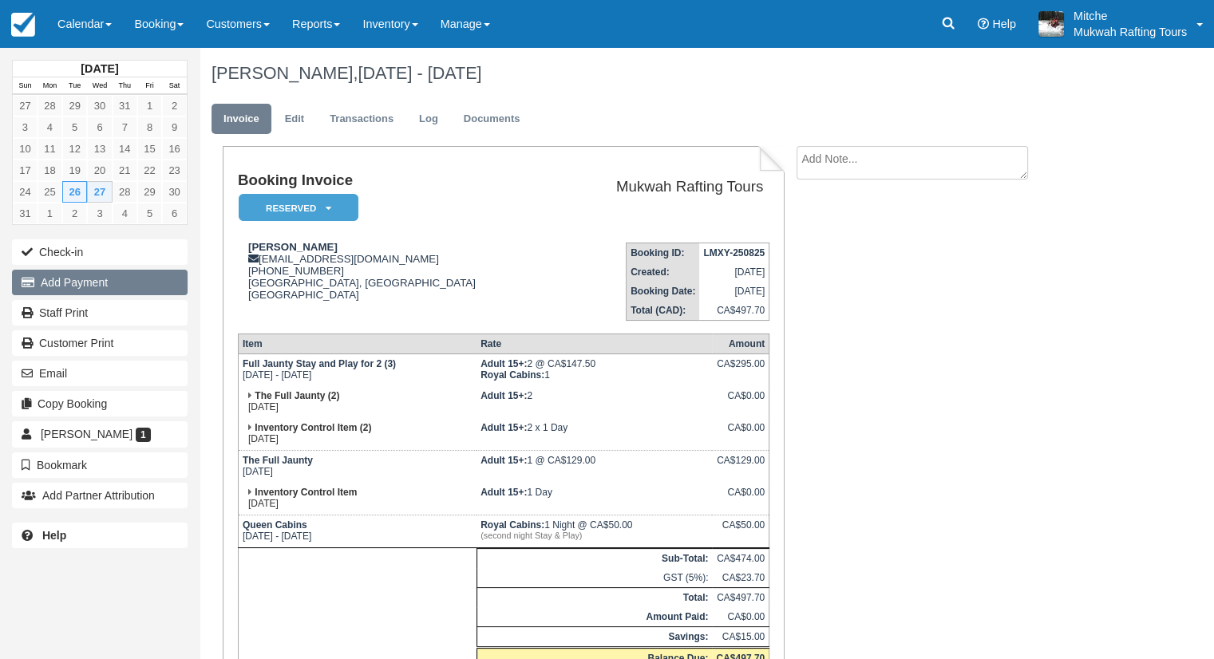
click at [124, 284] on button "Add Payment" at bounding box center [100, 283] width 176 height 26
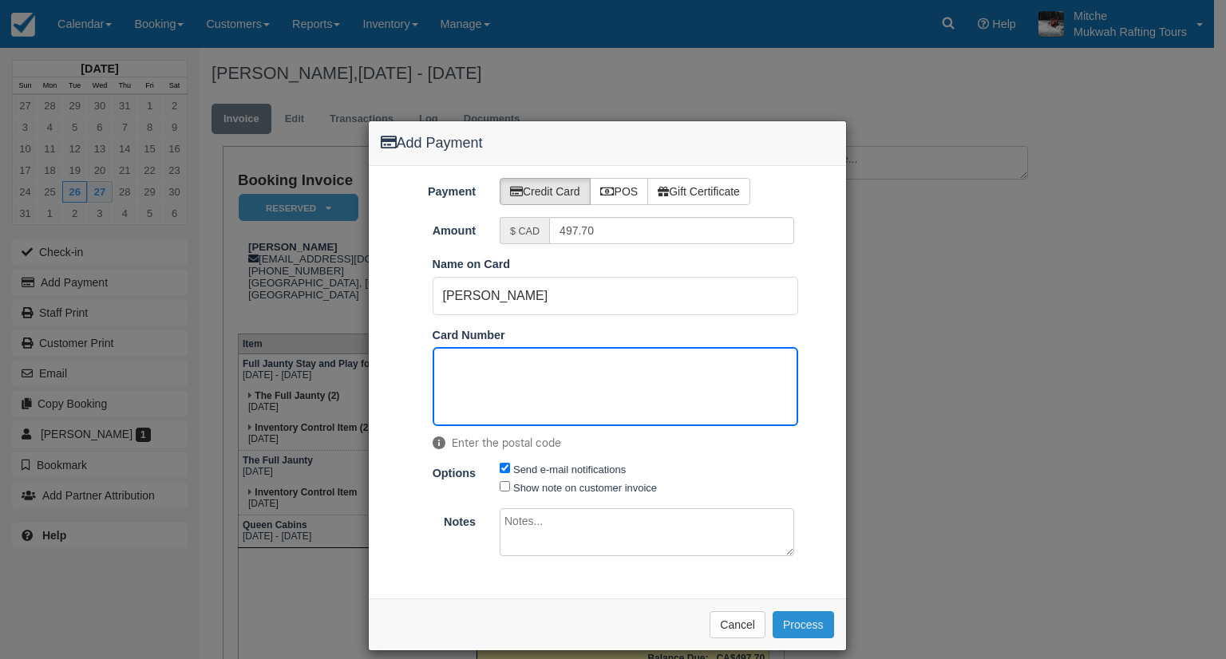
click at [788, 624] on button "Process" at bounding box center [802, 624] width 61 height 27
